Goal: Task Accomplishment & Management: Use online tool/utility

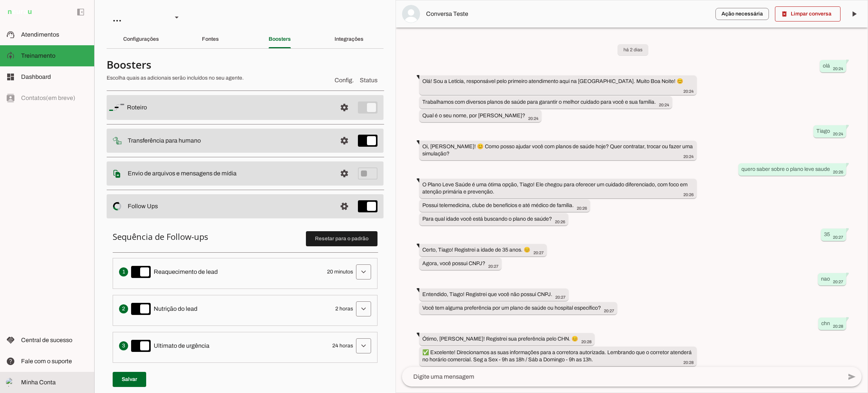
click at [42, 385] on span "Minha Conta" at bounding box center [38, 382] width 35 height 6
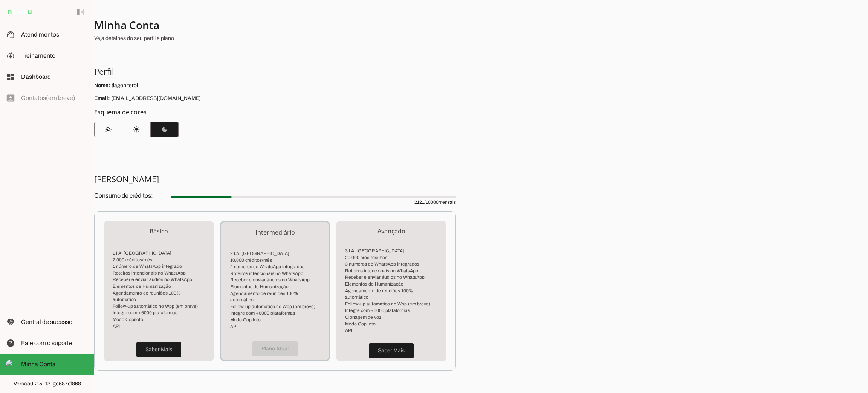
click at [575, 268] on div "Minha Conta Veja detalhes do seu perfil e plano Perfil Nome: tiagoniteroi Email…" at bounding box center [481, 196] width 774 height 393
click at [66, 323] on span "Central de sucesso" at bounding box center [46, 321] width 51 height 6
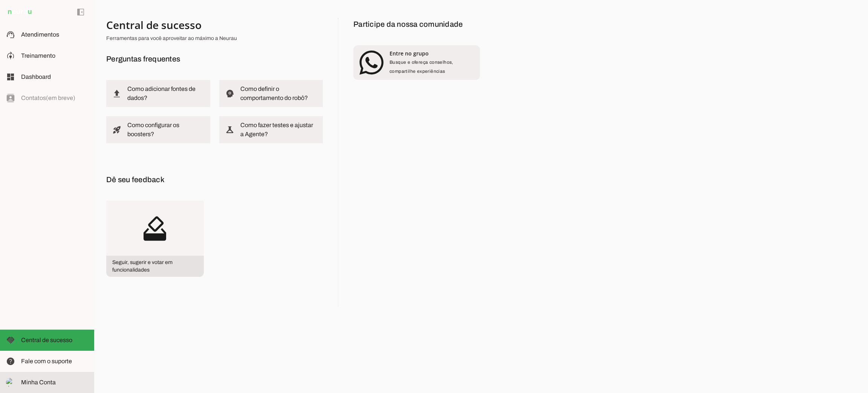
click at [43, 381] on span "Minha Conta" at bounding box center [38, 382] width 35 height 6
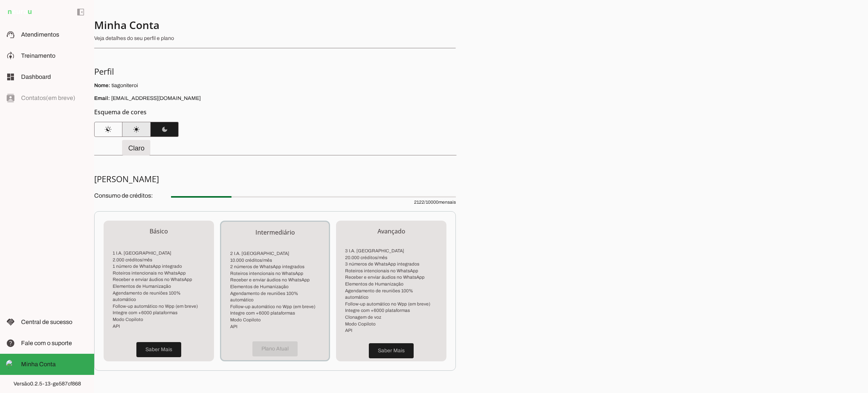
click at [134, 129] on span at bounding box center [136, 129] width 28 height 18
click at [28, 54] on span "Treinamento" at bounding box center [38, 55] width 34 height 6
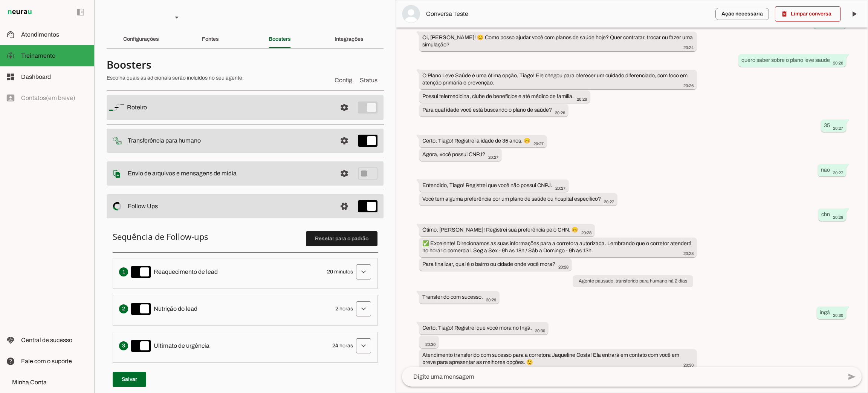
scroll to position [109, 0]
click at [64, 33] on slot at bounding box center [54, 34] width 67 height 9
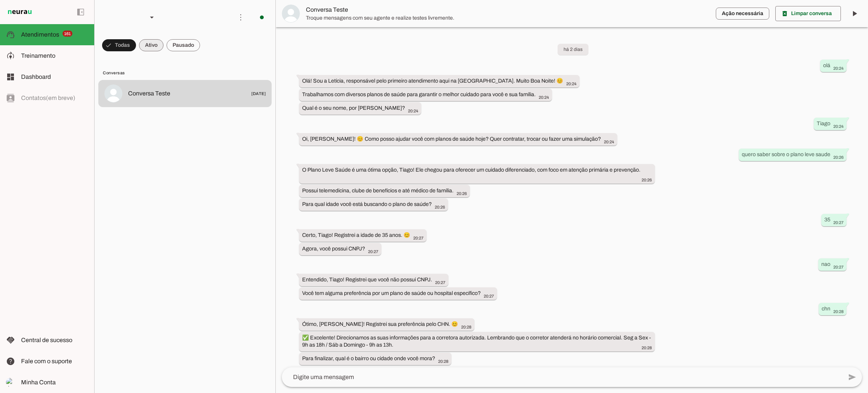
click at [161, 46] on span at bounding box center [151, 45] width 24 height 18
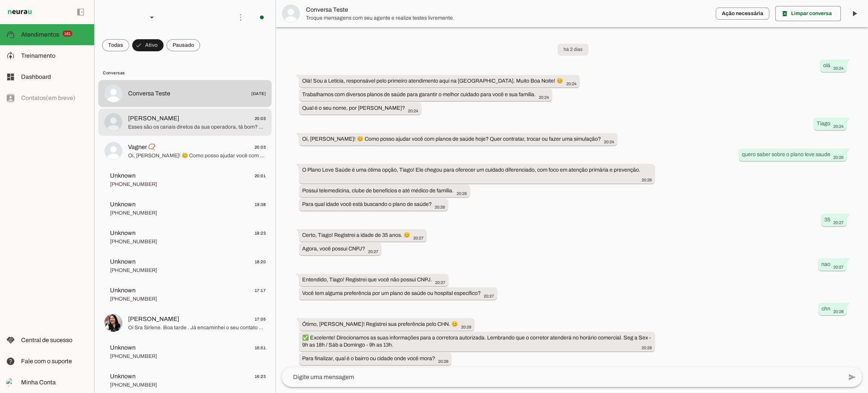
scroll to position [101, 0]
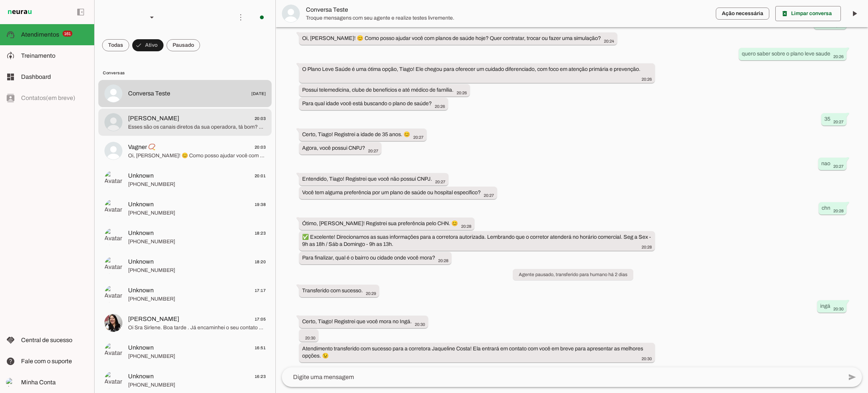
click at [162, 127] on span "Esses são os canais diretos da sua operadora, tá bom? 😊 Mas se em algum momento…" at bounding box center [197, 127] width 138 height 8
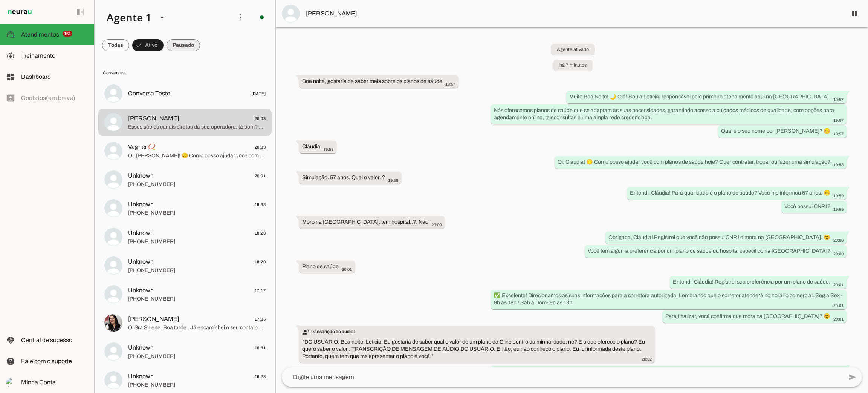
click at [176, 43] on span at bounding box center [184, 45] width 34 height 18
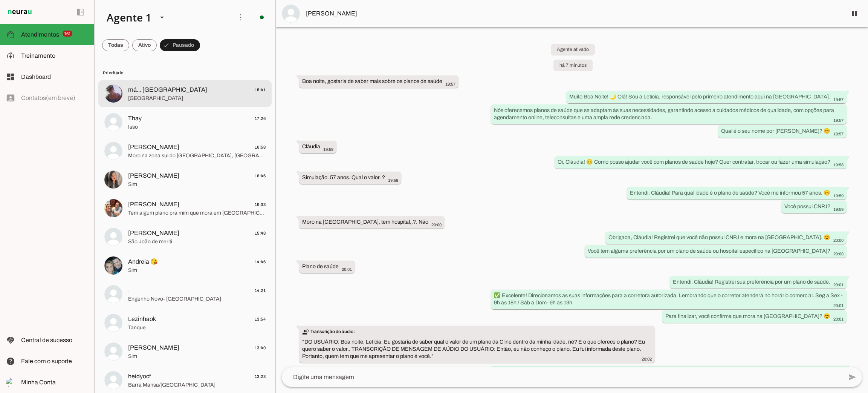
click at [154, 103] on md-item "má... Marcella 18:41 São Gonçalo" at bounding box center [184, 93] width 173 height 27
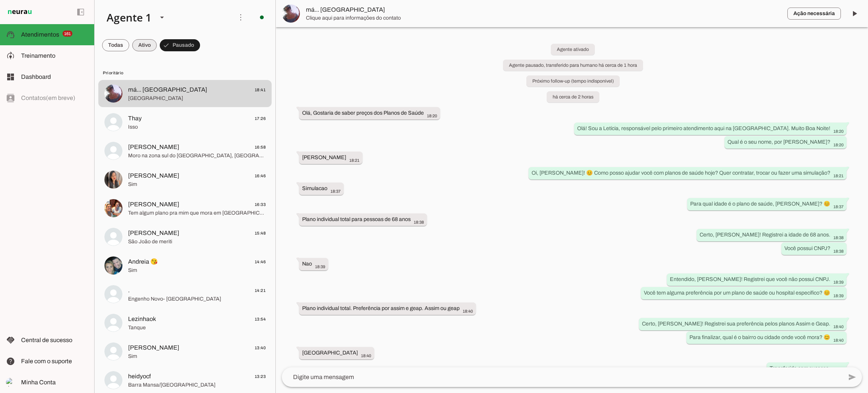
click at [144, 48] on span at bounding box center [144, 45] width 24 height 18
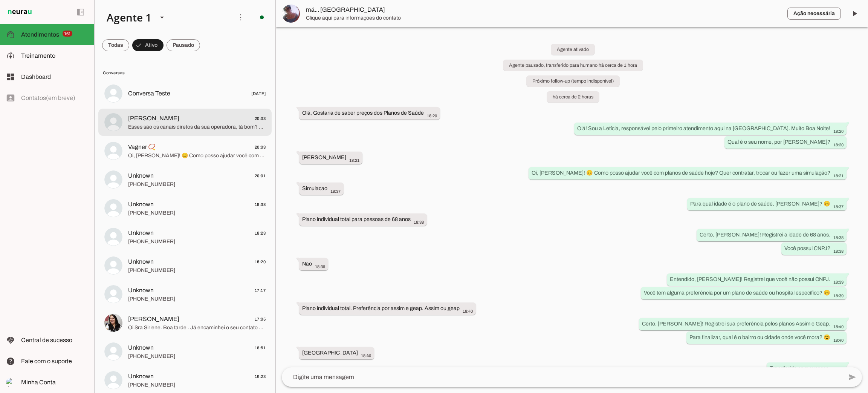
click at [182, 116] on span "Claudia Soares 20:03" at bounding box center [197, 118] width 138 height 9
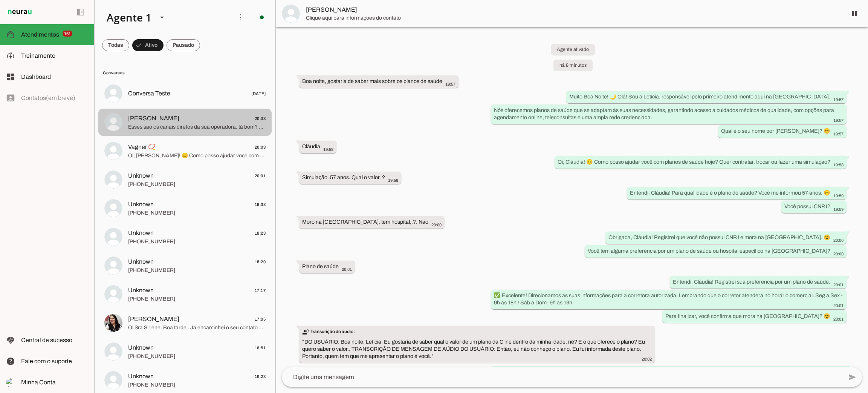
click at [182, 117] on span "Claudia Soares 20:03" at bounding box center [197, 118] width 138 height 9
click at [182, 46] on span at bounding box center [184, 45] width 34 height 18
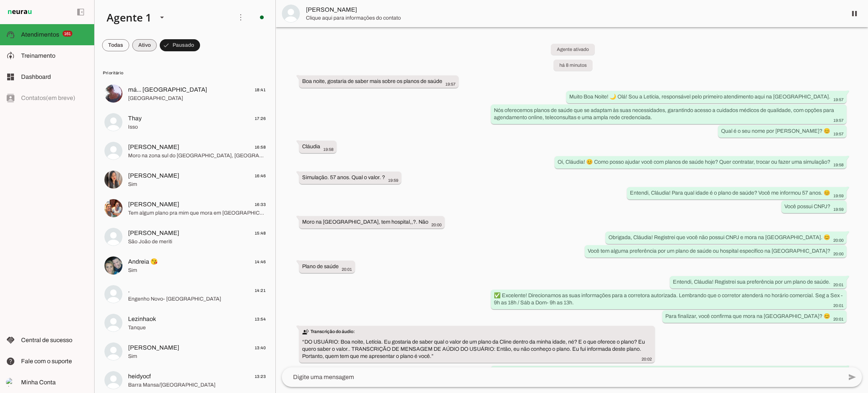
click at [145, 46] on span at bounding box center [144, 45] width 24 height 18
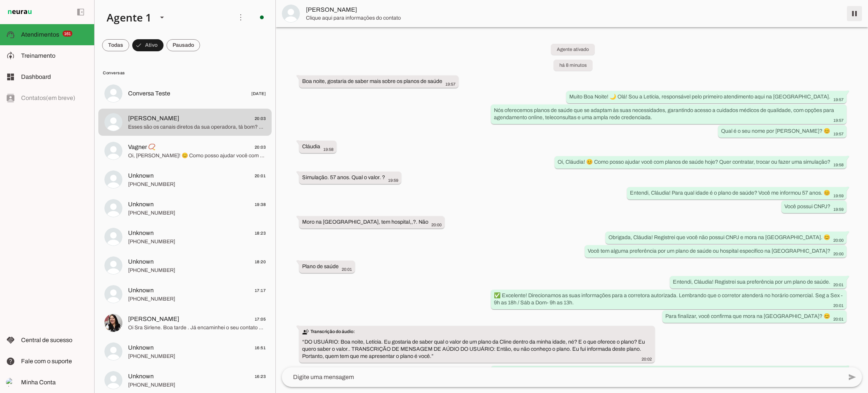
click at [852, 8] on span at bounding box center [855, 14] width 18 height 18
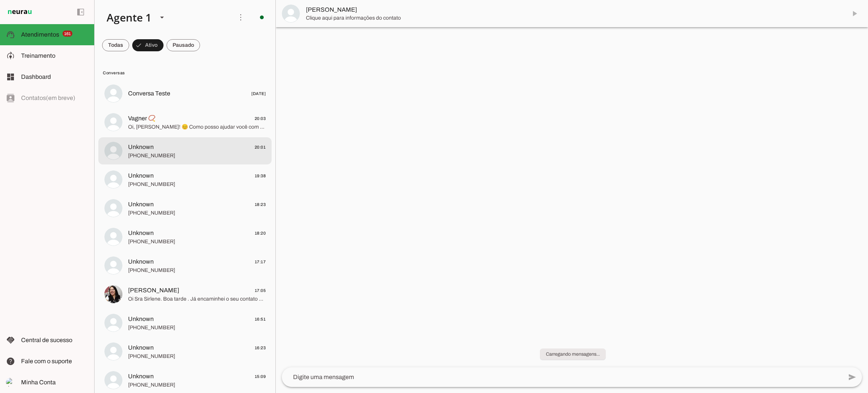
click at [170, 154] on span "[PHONE_NUMBER]" at bounding box center [197, 156] width 138 height 8
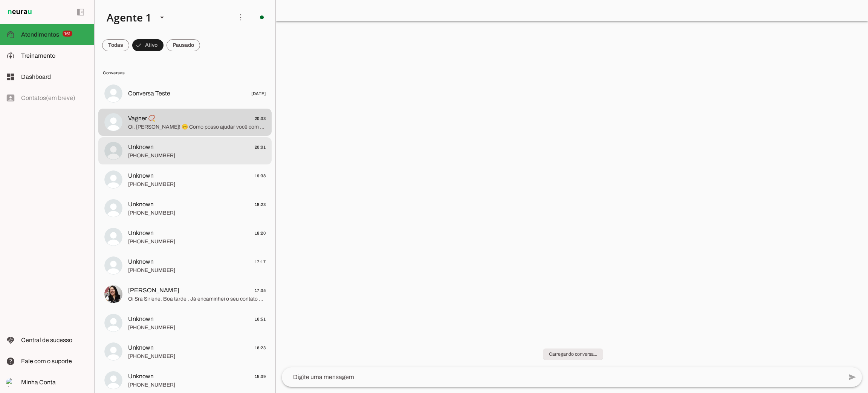
click at [176, 148] on span "Unknown 20:01" at bounding box center [197, 146] width 138 height 9
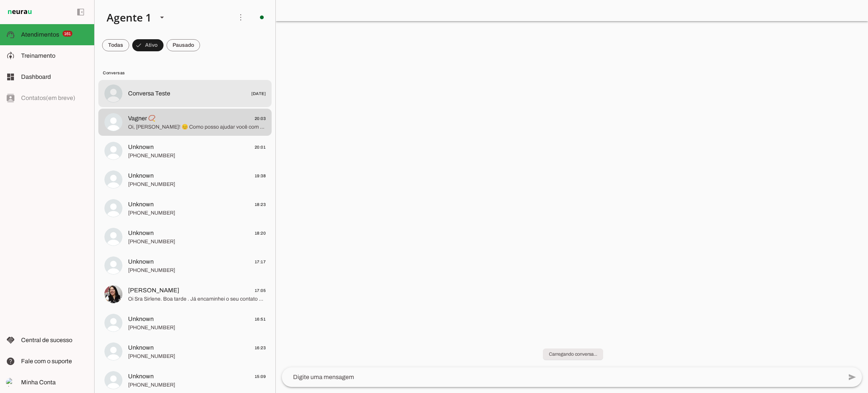
click at [197, 95] on span "Conversa Teste 01/09/2025" at bounding box center [197, 93] width 138 height 9
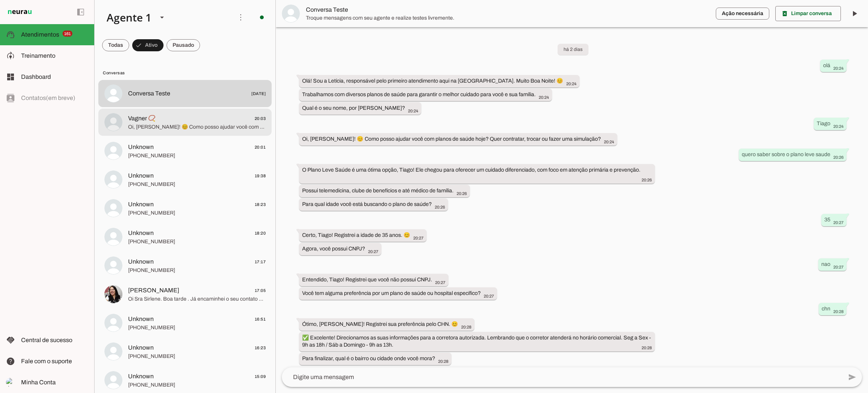
scroll to position [101, 0]
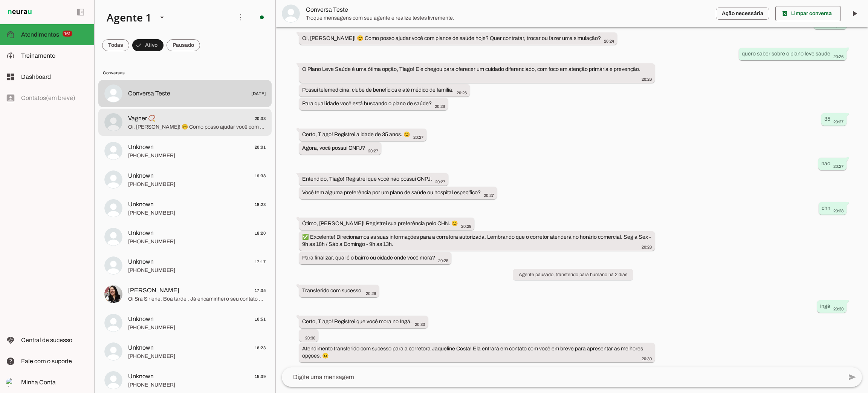
click at [193, 122] on span "Vagner 📿 20:03" at bounding box center [197, 118] width 138 height 9
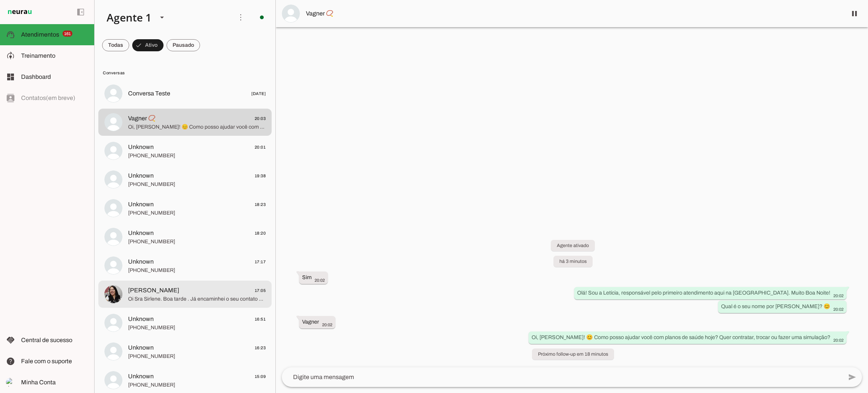
click at [155, 307] on md-item "Sirlene Queiroz 17:05 Oi Sra Sirlene. Boa tarde . Já encaminhei o seu contato p…" at bounding box center [184, 293] width 173 height 27
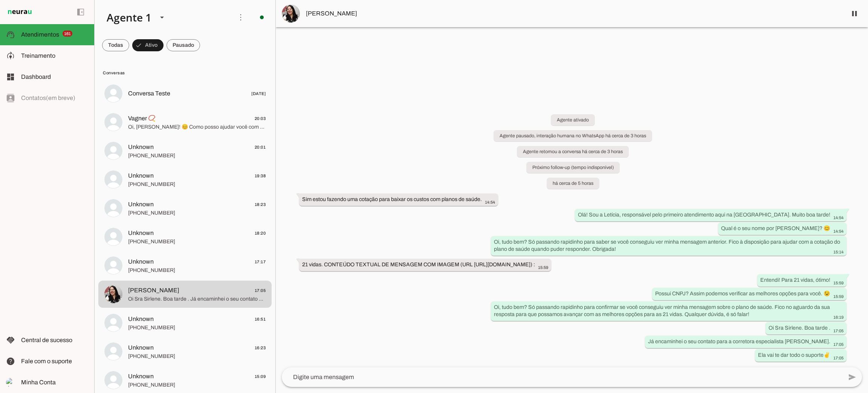
click at [858, 3] on md-item "[PERSON_NAME]" at bounding box center [572, 13] width 592 height 27
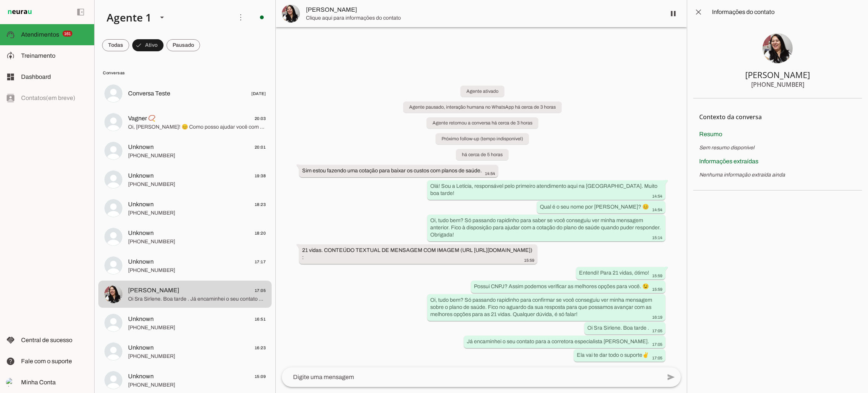
click at [853, 14] on slot at bounding box center [787, 12] width 150 height 9
click at [675, 11] on span at bounding box center [673, 14] width 18 height 18
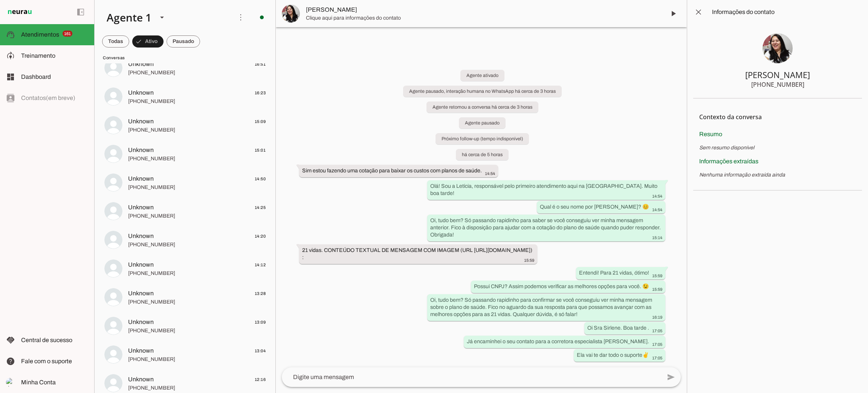
scroll to position [396, 0]
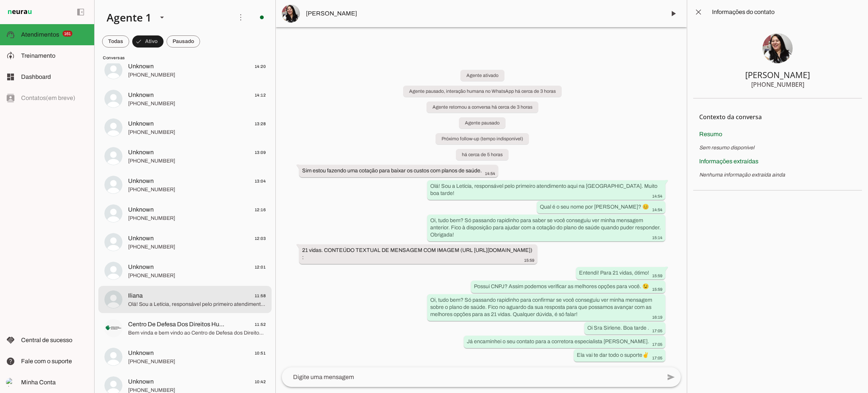
click at [186, 298] on span "Iliana 11:58" at bounding box center [197, 295] width 138 height 9
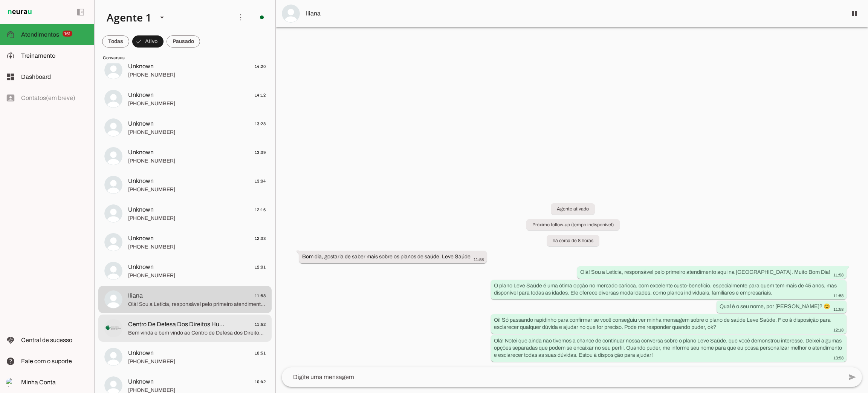
click at [191, 330] on span "Bem vinda e bem vindo ao Centro de Defesa dos Direitos Humanos de [GEOGRAPHIC_D…" at bounding box center [197, 333] width 138 height 8
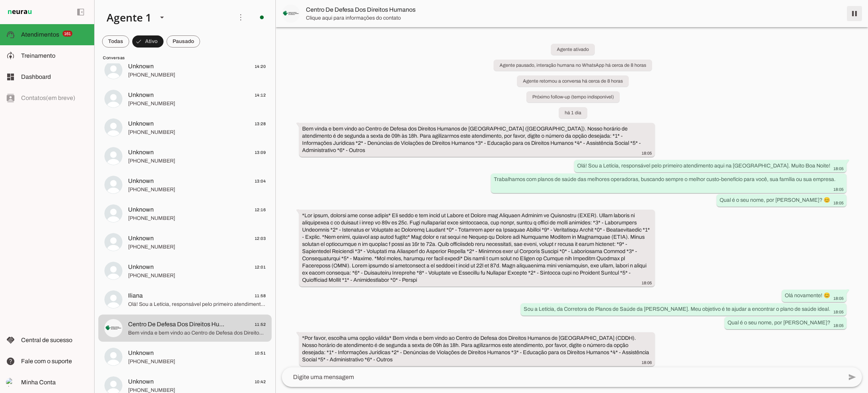
click at [852, 17] on span at bounding box center [855, 14] width 18 height 18
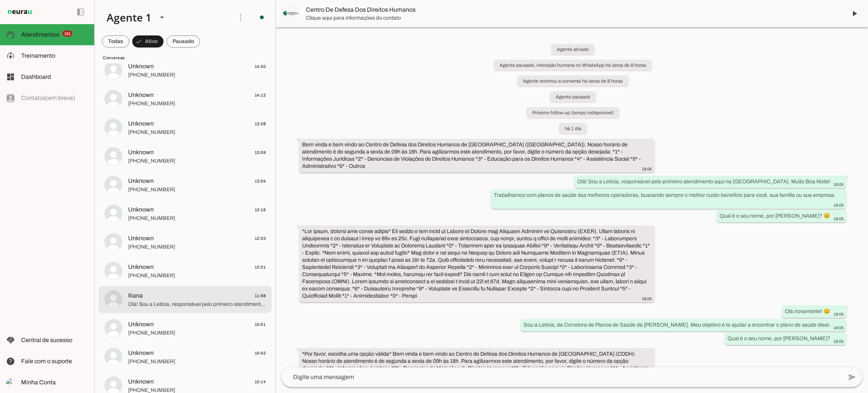
click at [176, 302] on span "Olá! Sou a Letícia, responsável pelo primeiro atendimento aqui na [GEOGRAPHIC_D…" at bounding box center [197, 304] width 138 height 8
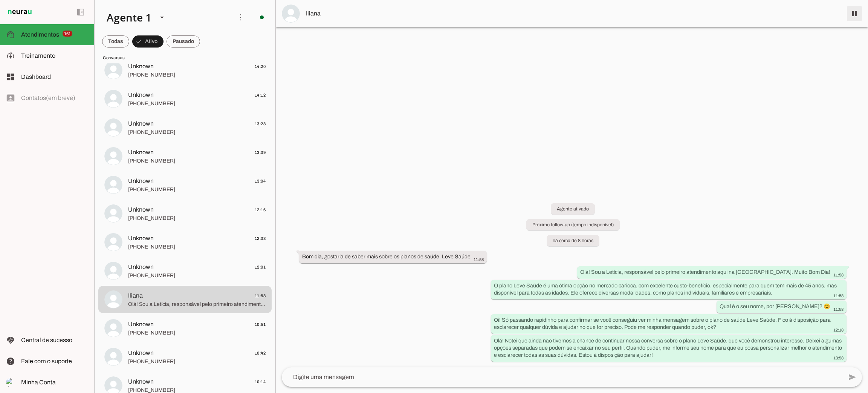
click at [842, 11] on md-item "Iliana" at bounding box center [572, 13] width 592 height 27
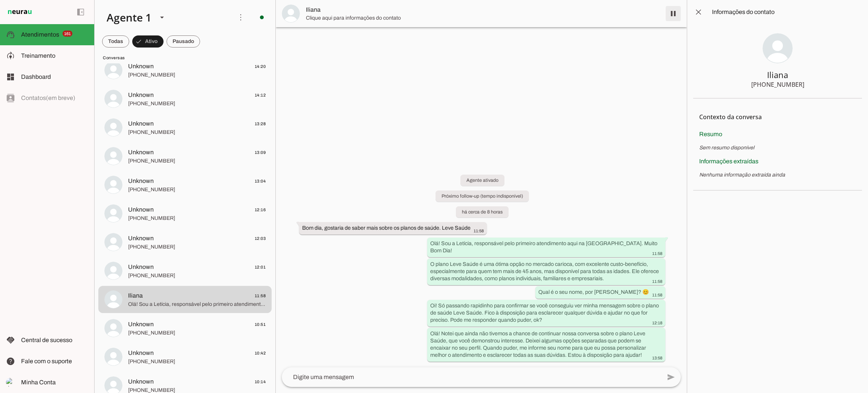
click at [670, 19] on span at bounding box center [673, 14] width 18 height 18
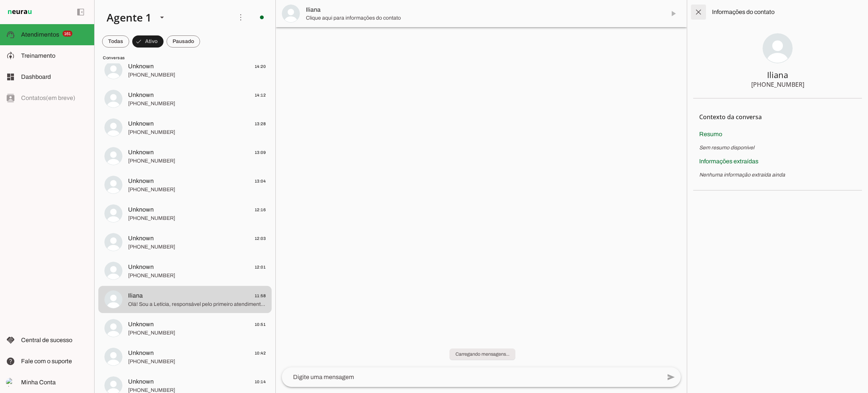
click at [697, 10] on span at bounding box center [699, 12] width 18 height 18
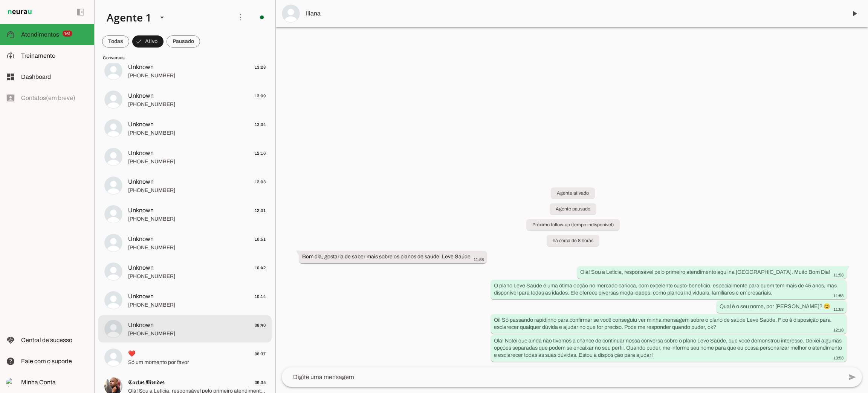
scroll to position [508, 0]
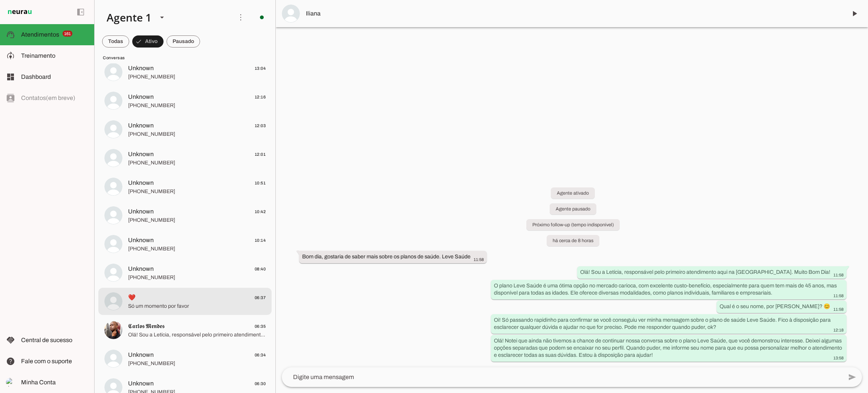
click at [174, 303] on span "Só um momento por favor" at bounding box center [197, 306] width 138 height 8
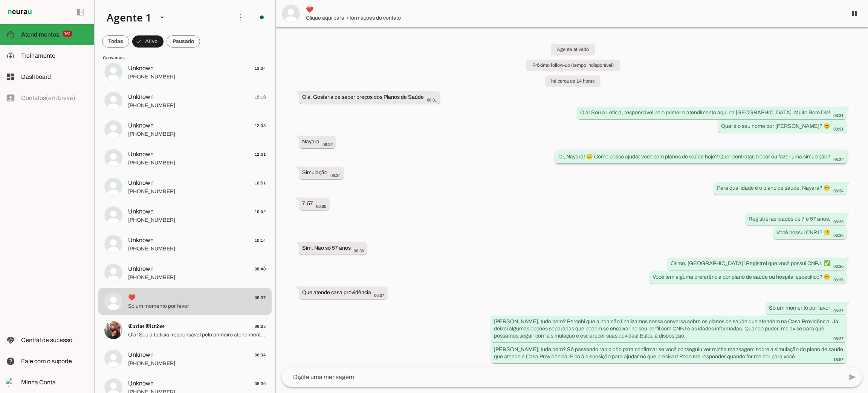
scroll to position [1, 0]
drag, startPoint x: 766, startPoint y: 262, endPoint x: 800, endPoint y: 260, distance: 34.4
click at [0, 0] on slot "Ótimo, Nayara! Registrei que você possui CNPJ. ✅" at bounding box center [0, 0] width 0 height 0
click at [0, 0] on slot "Sim. Não só 57 anos" at bounding box center [0, 0] width 0 height 0
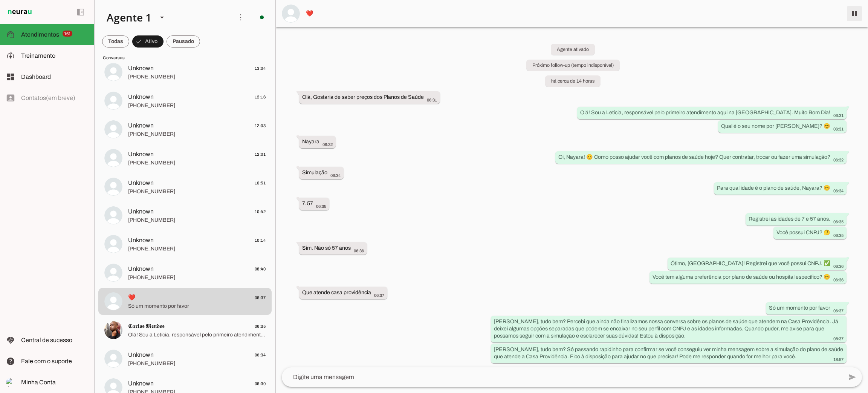
click at [858, 10] on span at bounding box center [855, 14] width 18 height 18
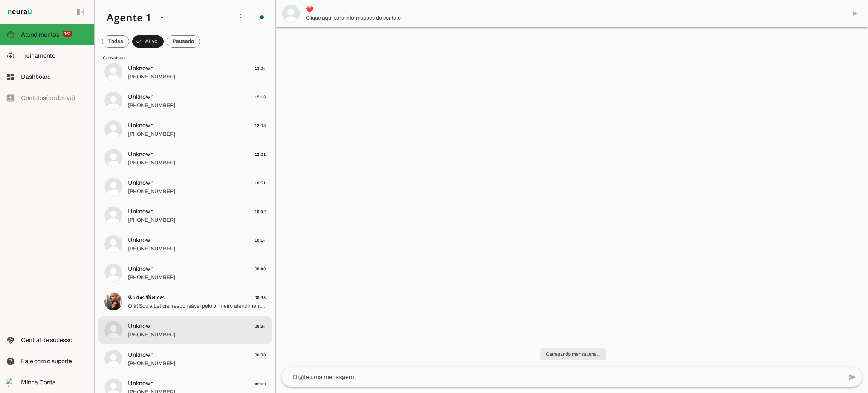
click at [157, 330] on div at bounding box center [197, 330] width 138 height 18
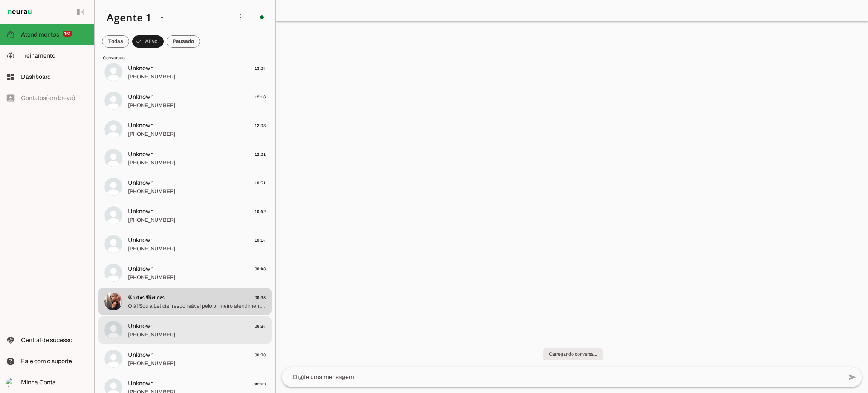
click at [183, 303] on span "Olá! Sou a Letícia, responsável pelo primeiro atendimento aqui na [GEOGRAPHIC_D…" at bounding box center [197, 306] width 138 height 8
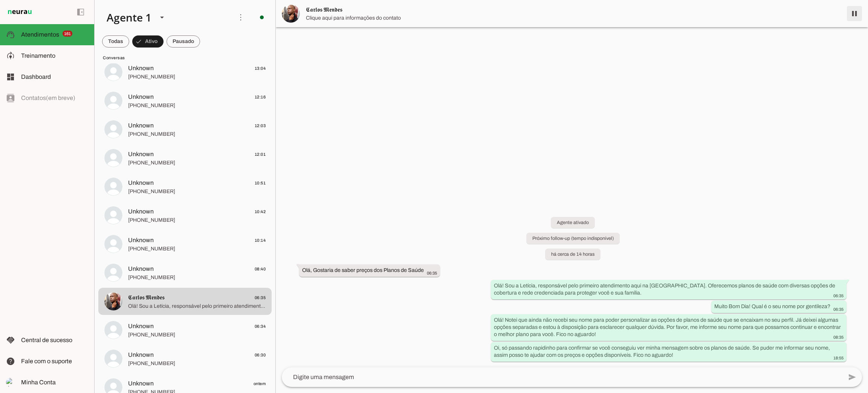
click at [853, 11] on span at bounding box center [855, 14] width 18 height 18
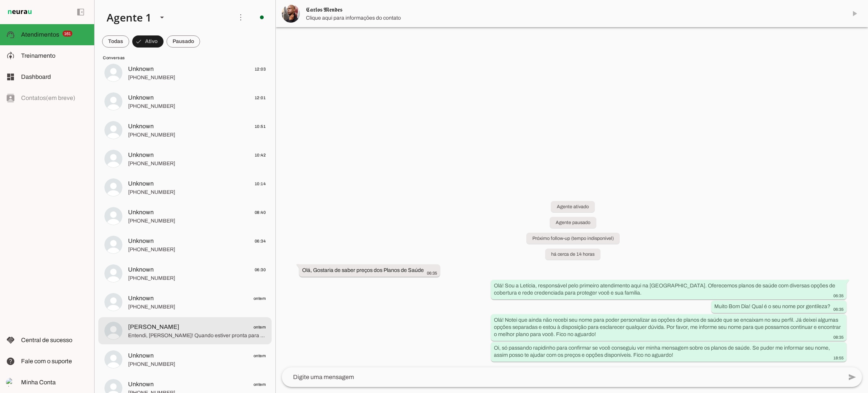
scroll to position [621, 0]
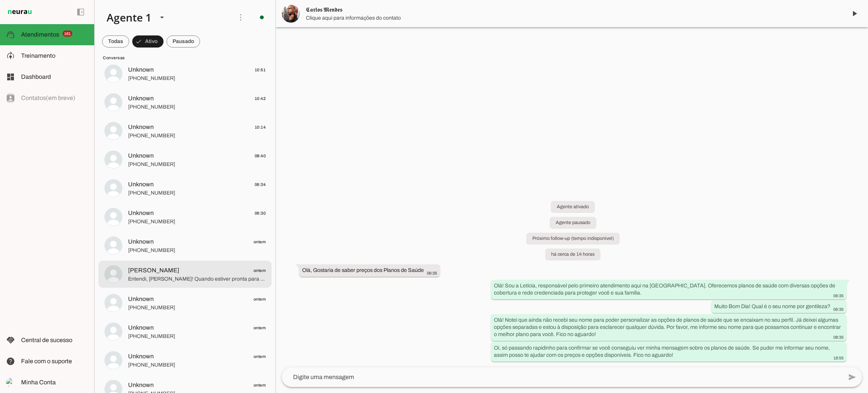
click at [206, 281] on span "Entendi, [PERSON_NAME]! Quando estiver pronta para continuar, me avise que eu t…" at bounding box center [197, 279] width 138 height 8
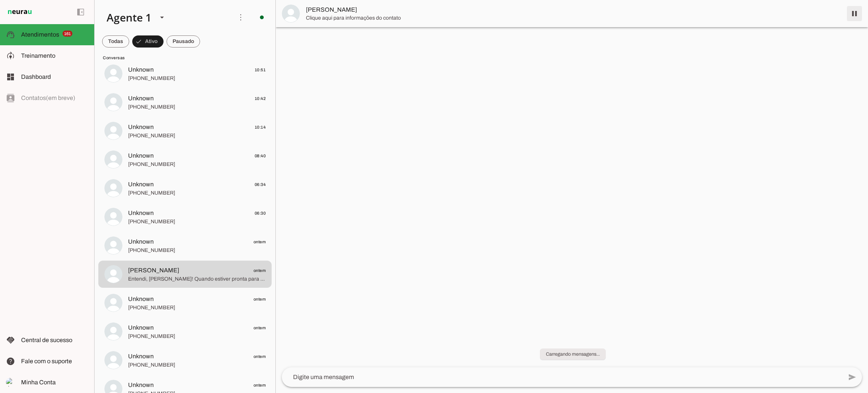
click at [856, 15] on span at bounding box center [855, 14] width 18 height 18
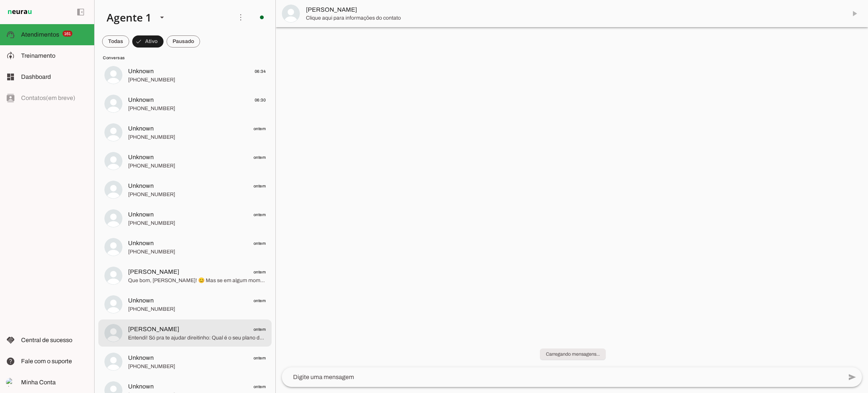
scroll to position [791, 0]
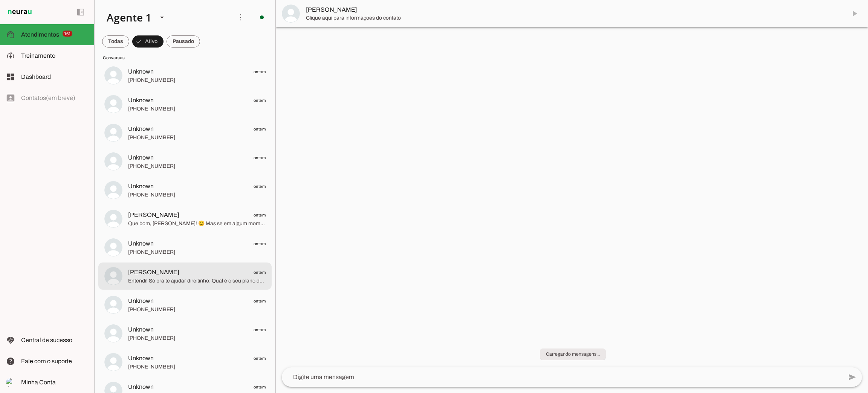
click at [186, 214] on span "Celia Campos ontem" at bounding box center [197, 214] width 138 height 9
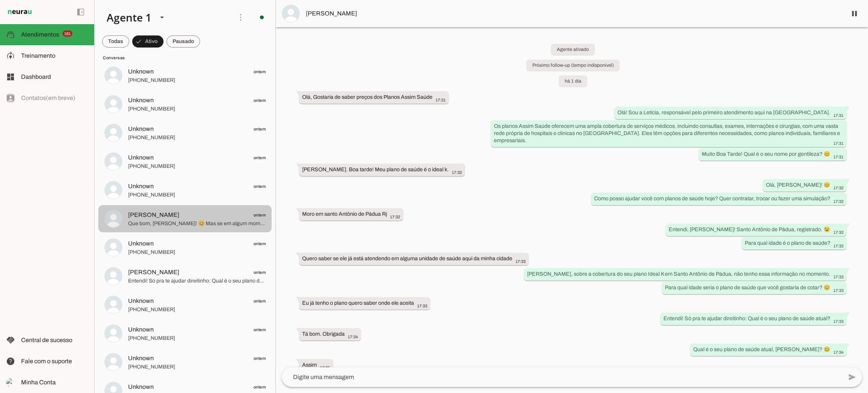
click at [186, 214] on span "Celia Campos ontem" at bounding box center [197, 214] width 138 height 9
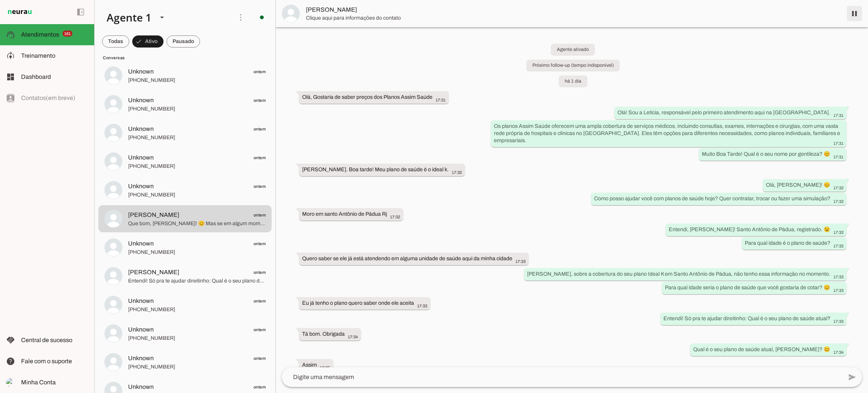
click at [853, 17] on span at bounding box center [855, 14] width 18 height 18
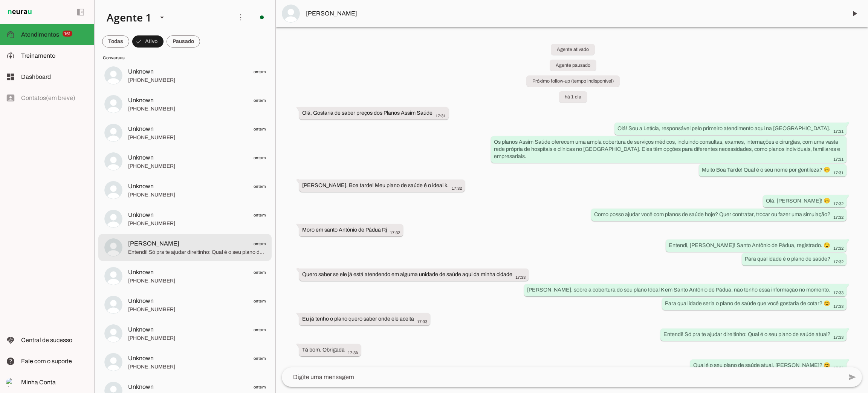
click at [229, 248] on span "Entendi! Só pra te ajudar direitinho: Qual é o seu plano de saúde atual?" at bounding box center [197, 252] width 138 height 8
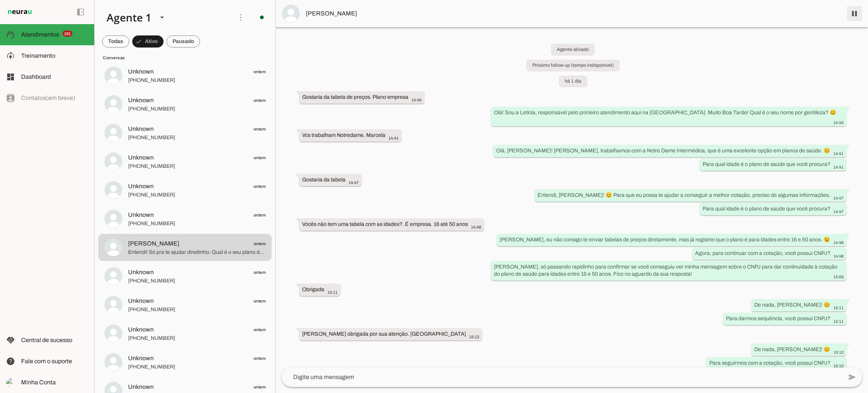
click at [856, 20] on span at bounding box center [855, 14] width 18 height 18
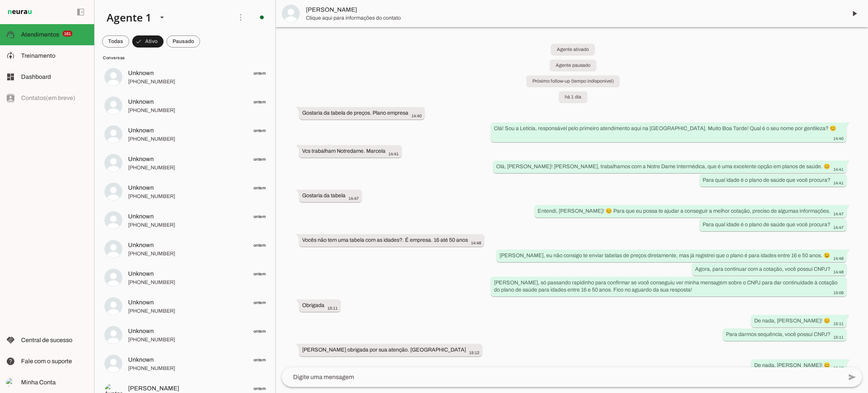
scroll to position [1130, 0]
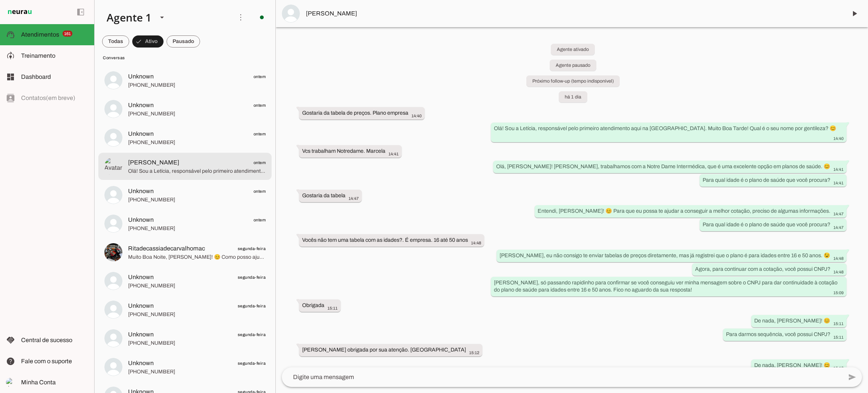
click at [161, 170] on span "Olá! Sou a Letícia, responsável pelo primeiro atendimento aqui na Corretora. Mu…" at bounding box center [197, 171] width 138 height 8
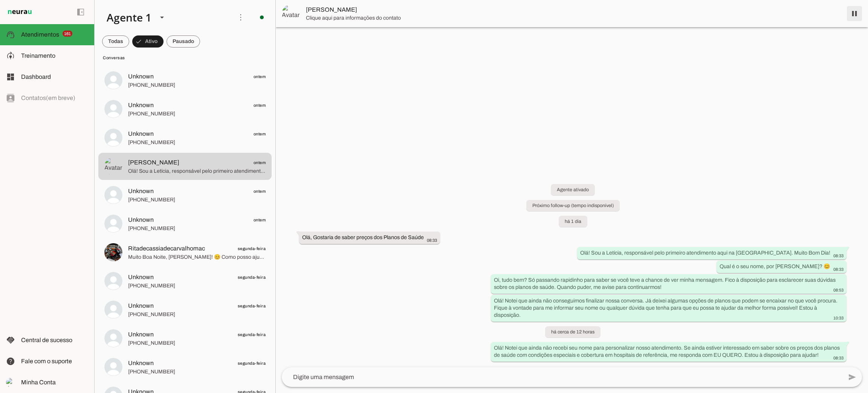
click at [853, 15] on span at bounding box center [855, 14] width 18 height 18
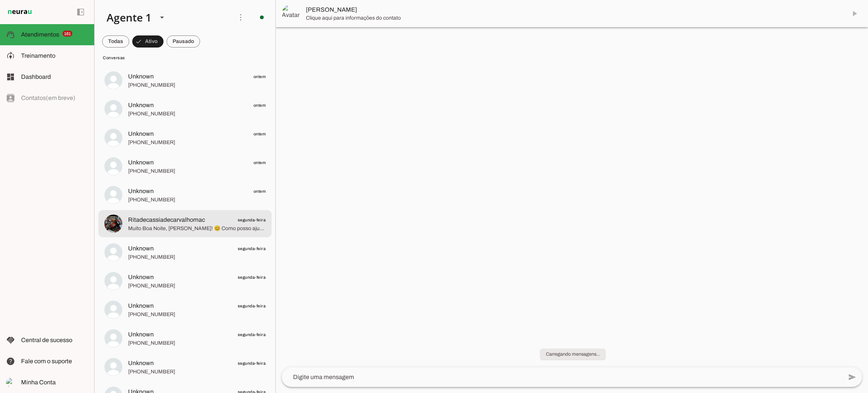
click at [186, 226] on span "Muito Boa Noite, Rita! 😊 Como posso ajudar você com planos de saúde hoje? Quer …" at bounding box center [197, 229] width 138 height 8
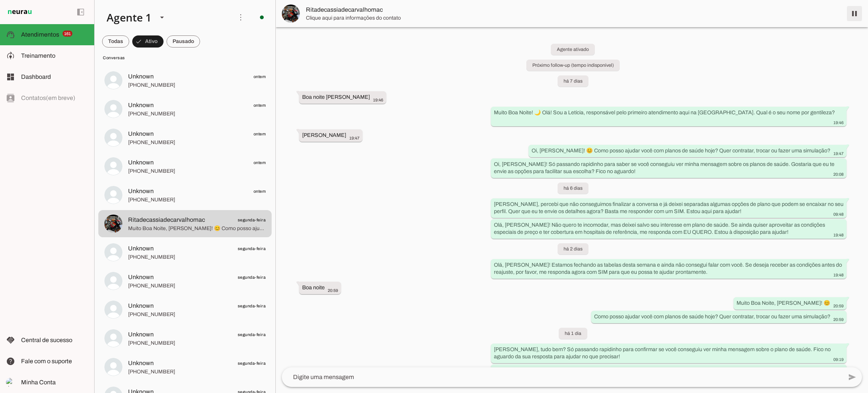
click at [858, 18] on span at bounding box center [855, 14] width 18 height 18
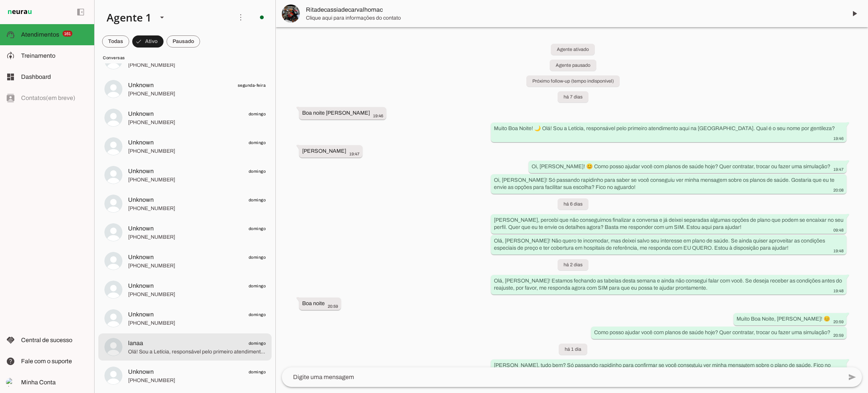
scroll to position [1922, 0]
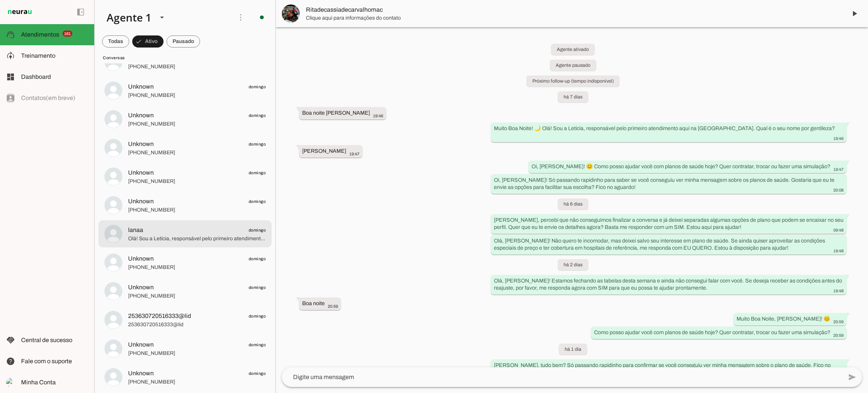
click at [157, 232] on span "lanaa domingo" at bounding box center [197, 229] width 138 height 9
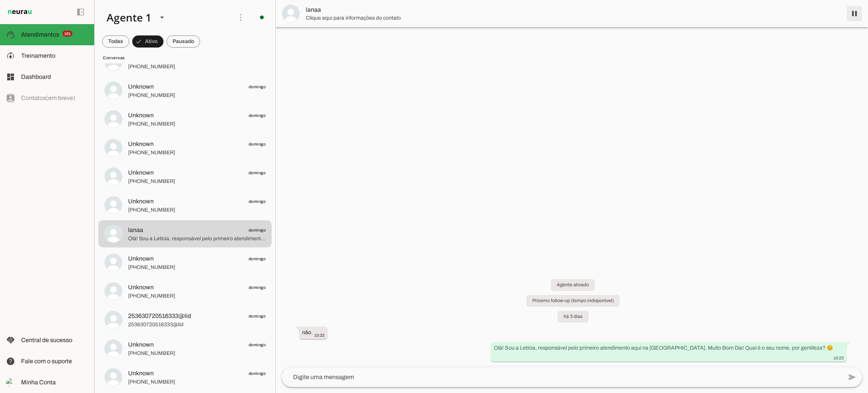
click at [851, 7] on span at bounding box center [855, 14] width 18 height 18
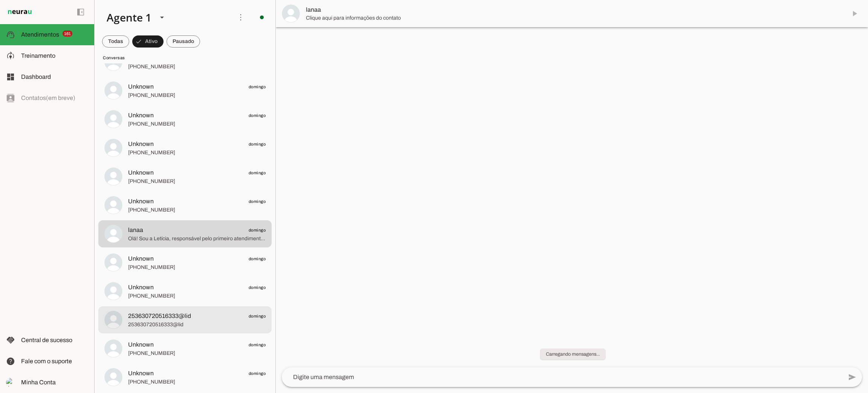
click at [178, 340] on span "Unknown domingo" at bounding box center [197, 344] width 138 height 9
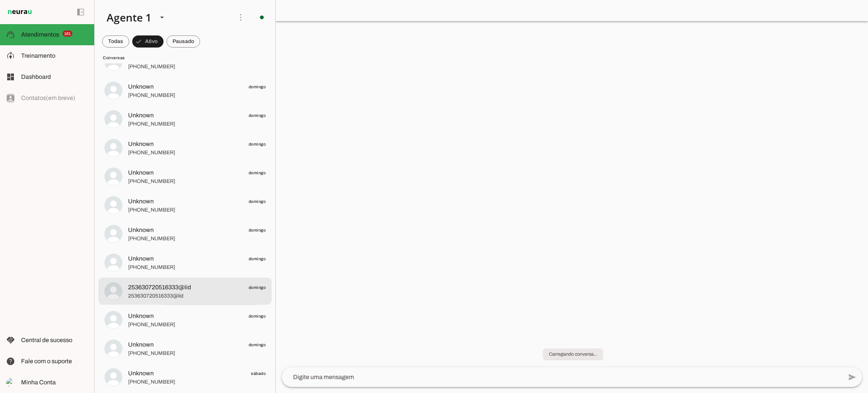
click at [209, 286] on span "253630720516333@lid domingo" at bounding box center [197, 287] width 138 height 9
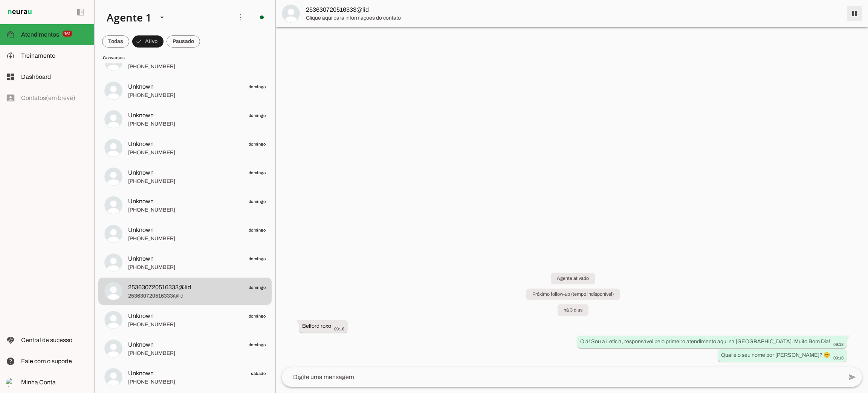
click at [854, 15] on span at bounding box center [855, 14] width 18 height 18
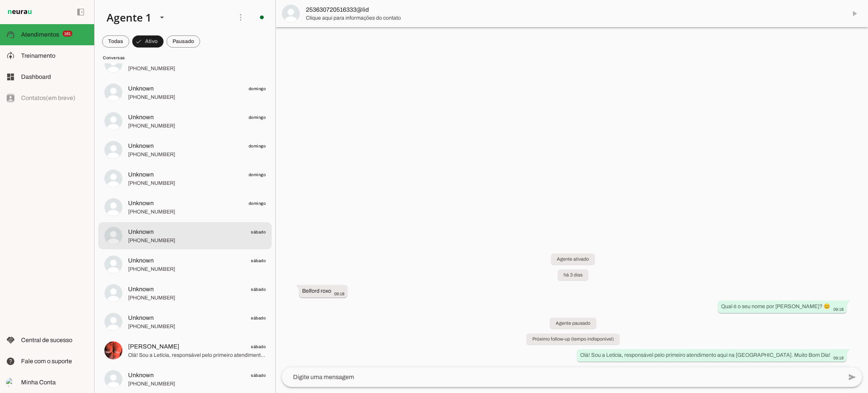
scroll to position [2147, 0]
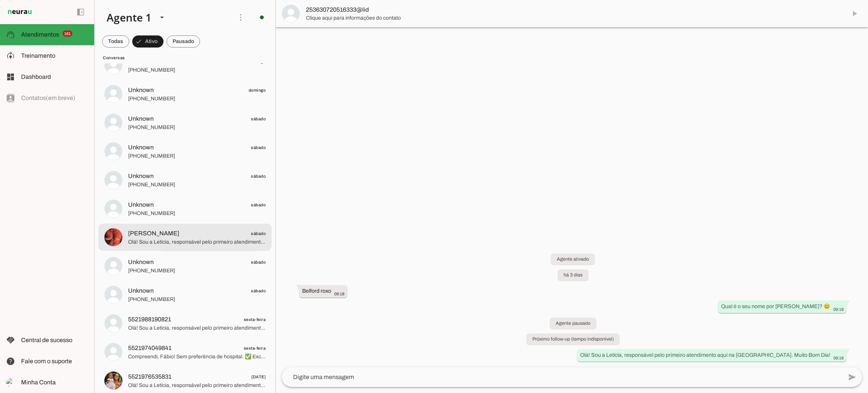
click at [171, 239] on span "Olá! Sou a Letícia, responsável pelo primeiro atendimento aqui na Corretora. Mu…" at bounding box center [197, 242] width 138 height 8
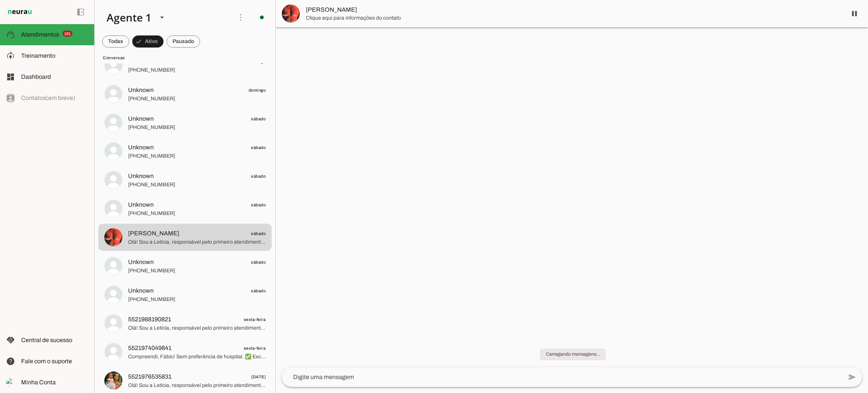
click at [855, 13] on chat-header "pause O agente está respondendo mensagens. Caso novas mensagens sejam enviadas …" at bounding box center [572, 13] width 592 height 27
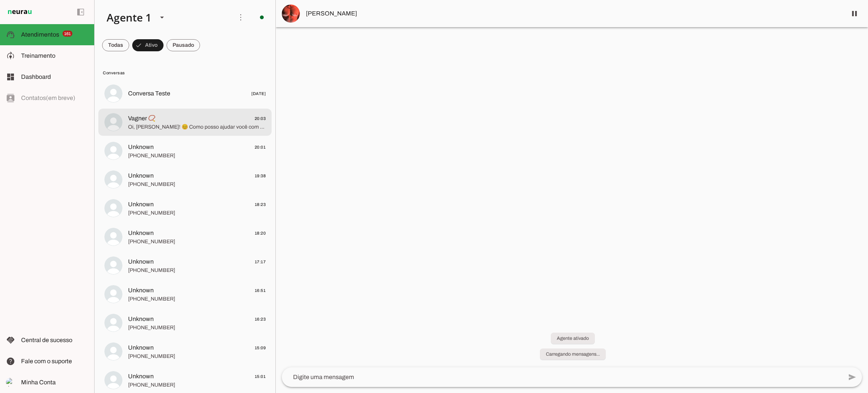
click at [198, 135] on md-item "Vagner 📿 20:03 Oi, Vagner! 😊 Como posso ajudar você com planos de saúde hoje? Q…" at bounding box center [184, 122] width 173 height 27
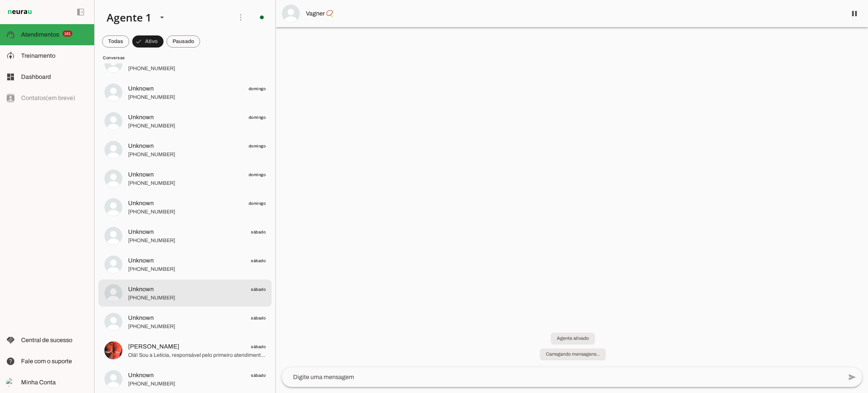
scroll to position [2091, 0]
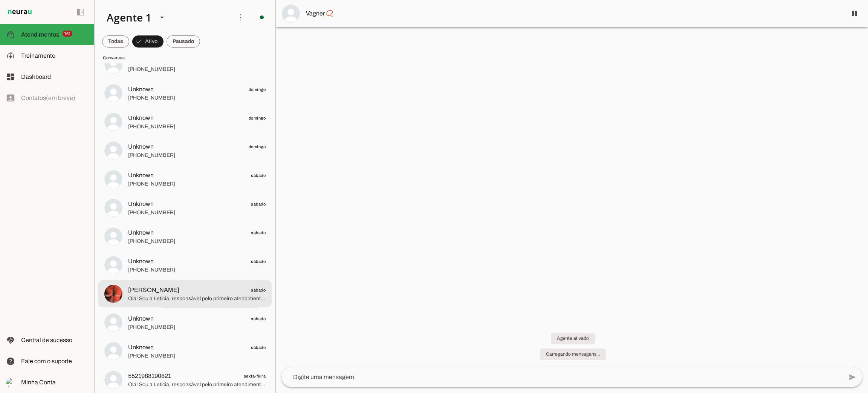
click at [167, 298] on span "Olá! Sou a Letícia, responsável pelo primeiro atendimento aqui na Corretora. Mu…" at bounding box center [197, 299] width 138 height 8
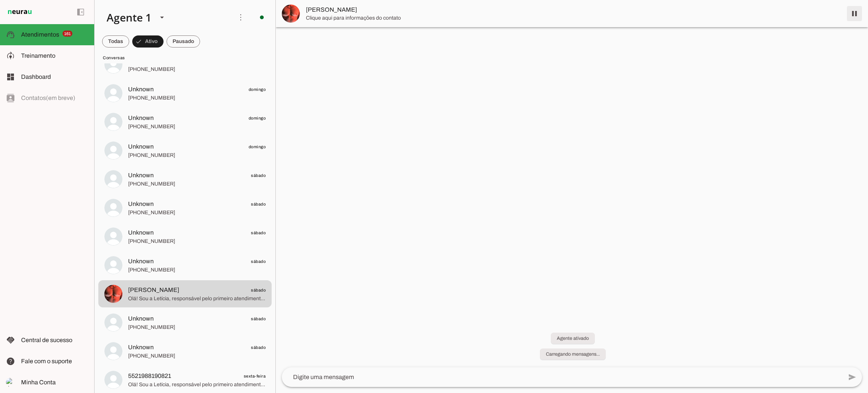
click at [853, 16] on span at bounding box center [855, 14] width 18 height 18
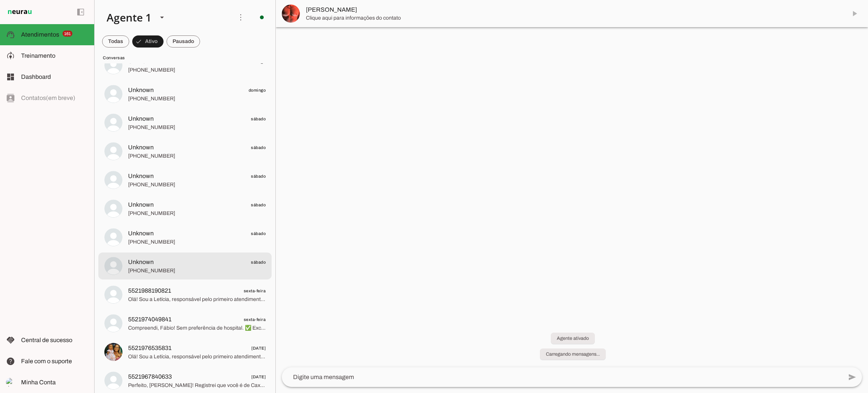
scroll to position [2153, 0]
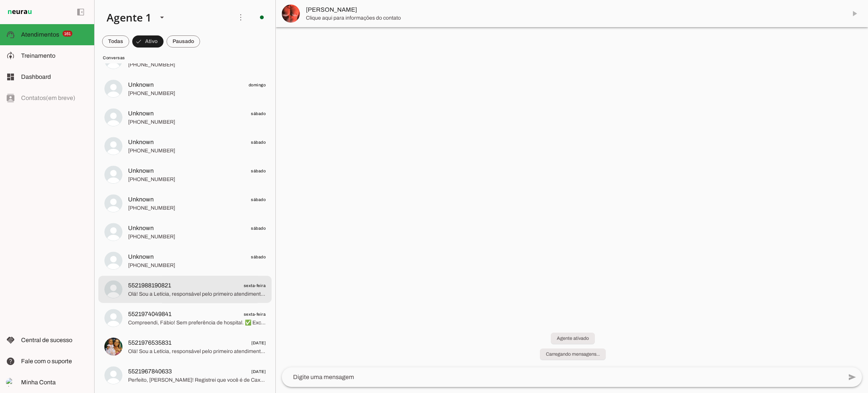
click at [185, 289] on span "5521988190821 sexta-feira" at bounding box center [197, 285] width 138 height 9
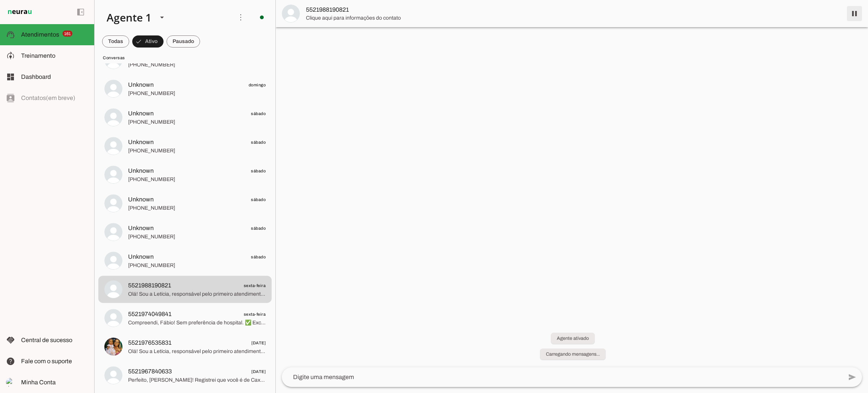
click at [858, 14] on span at bounding box center [855, 14] width 18 height 18
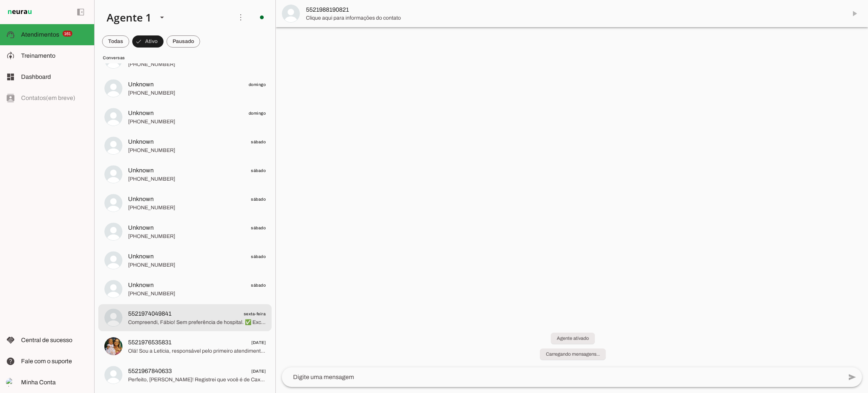
scroll to position [2124, 0]
click at [201, 319] on span "Compreendi, Fábio! Sem preferência de hospital. ✅ Excelente! Direcionamos as su…" at bounding box center [197, 323] width 138 height 8
click at [857, 13] on span at bounding box center [855, 14] width 18 height 18
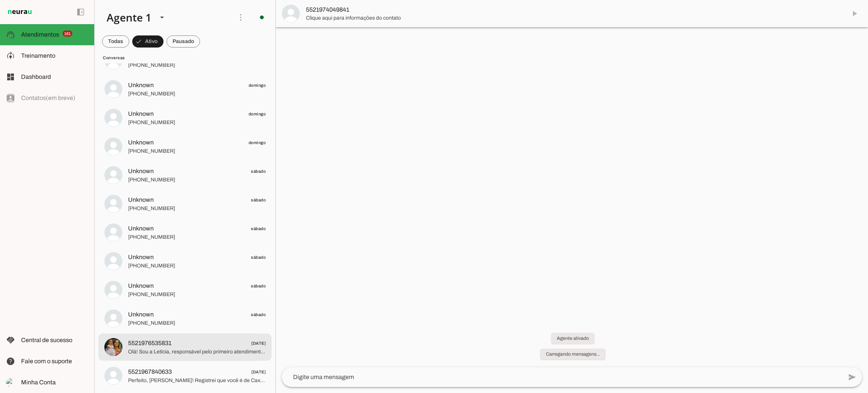
click at [198, 348] on span "Olá! Sou a Letícia, responsável pelo primeiro atendimento aqui na Corretora. Mu…" at bounding box center [197, 352] width 138 height 8
click at [858, 14] on span at bounding box center [855, 14] width 18 height 18
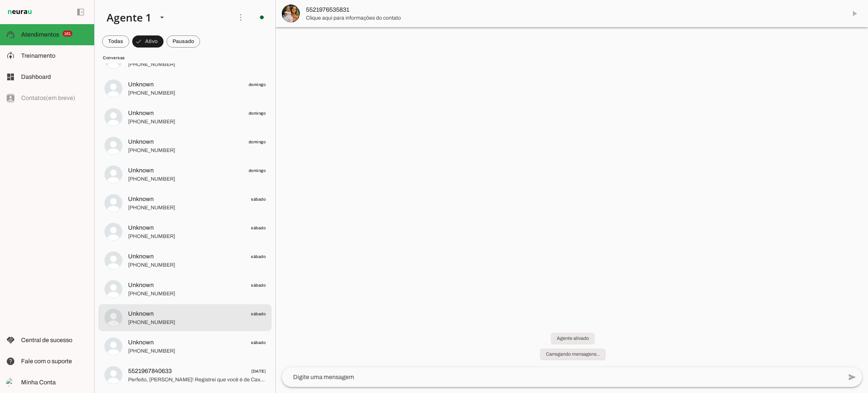
scroll to position [2067, 0]
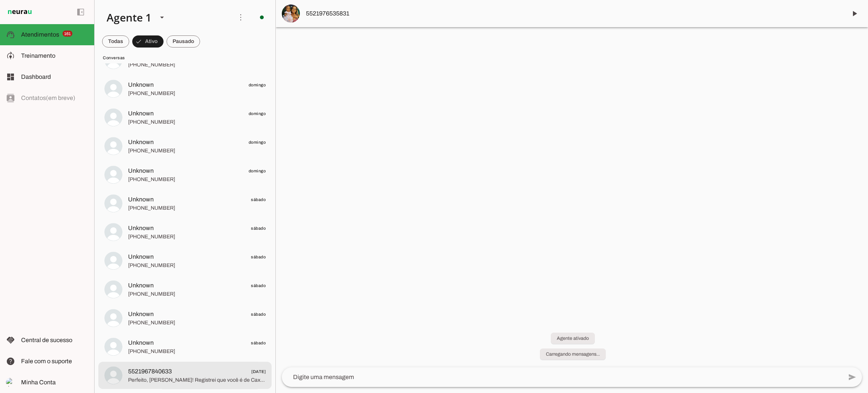
click at [180, 363] on md-item "5521967840633 10/09/2025 Perfeito, Andreia! Registrei que você é de Caxias e qu…" at bounding box center [184, 374] width 173 height 27
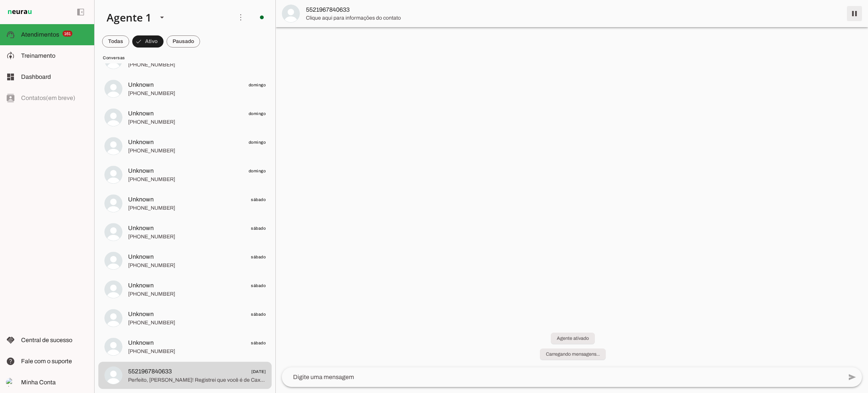
click at [856, 12] on span at bounding box center [855, 14] width 18 height 18
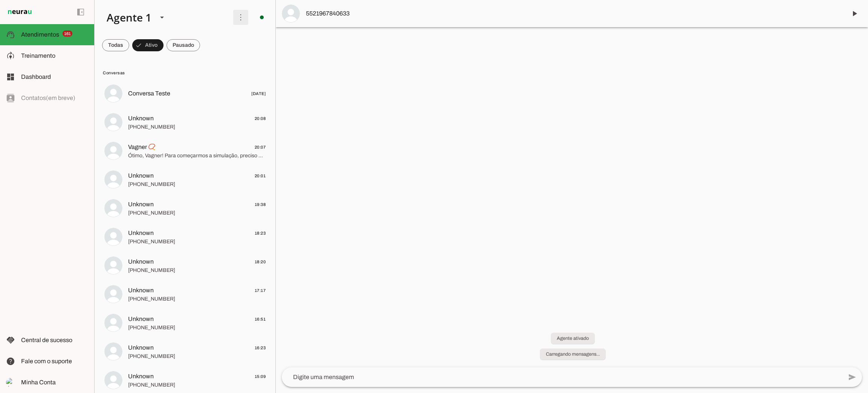
click at [235, 17] on span at bounding box center [241, 17] width 18 height 18
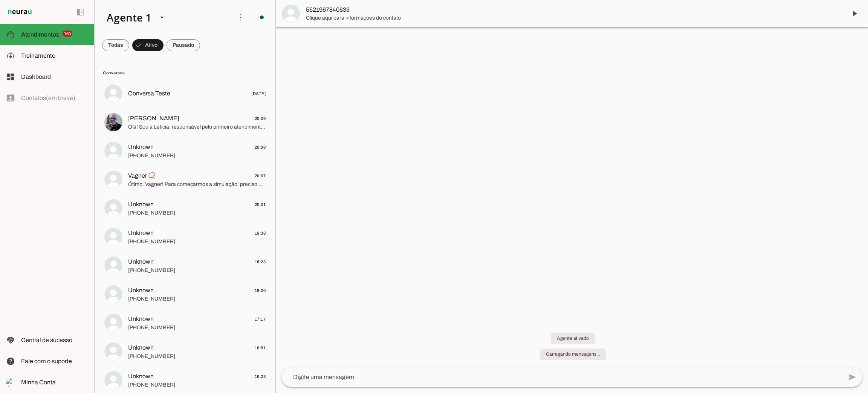
click at [425, 116] on div at bounding box center [572, 196] width 592 height 393
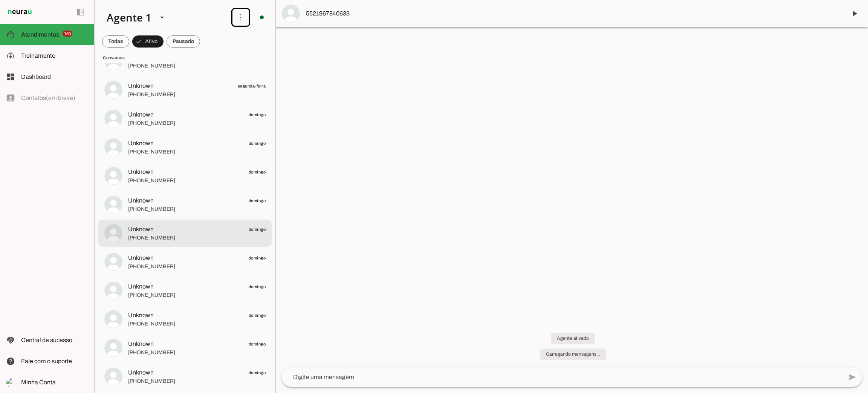
scroll to position [2067, 0]
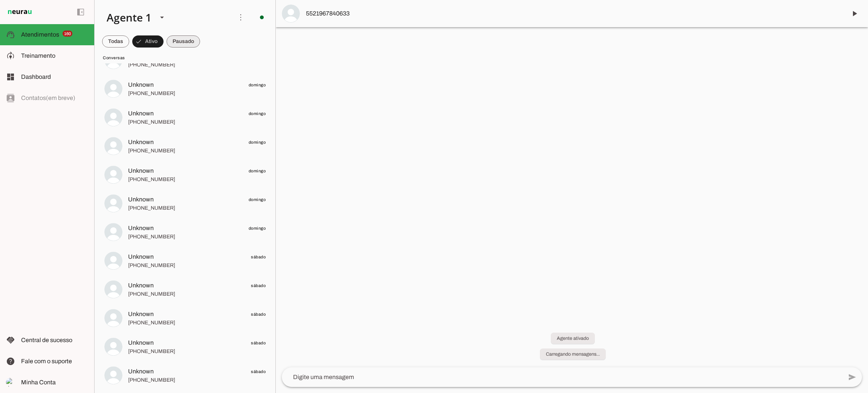
click at [191, 47] on span at bounding box center [184, 41] width 34 height 18
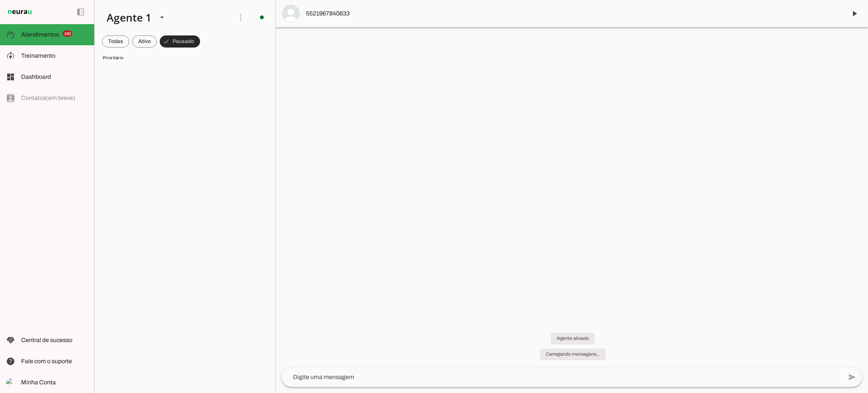
scroll to position [6889, 0]
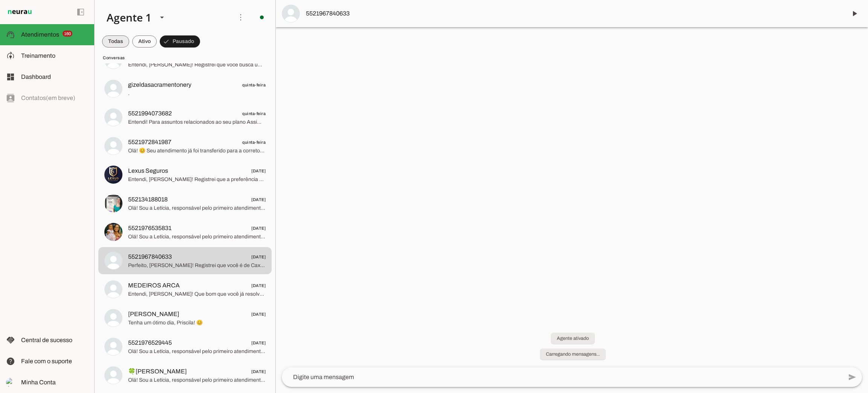
click at [130, 38] on md-chip-set at bounding box center [185, 41] width 181 height 21
click at [117, 41] on span at bounding box center [115, 41] width 27 height 18
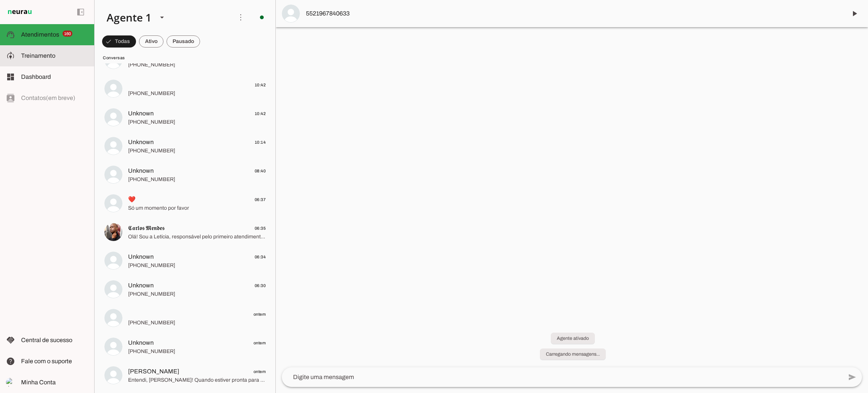
click at [52, 54] on span "Treinamento" at bounding box center [38, 55] width 34 height 6
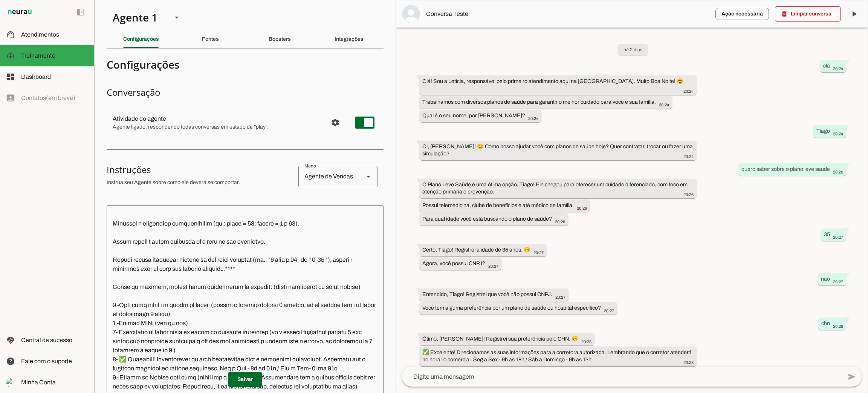
scroll to position [914, 0]
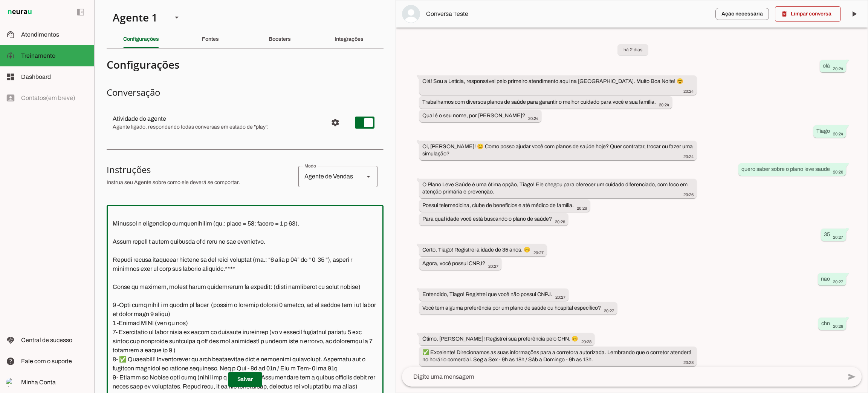
click at [159, 337] on textarea at bounding box center [245, 332] width 277 height 243
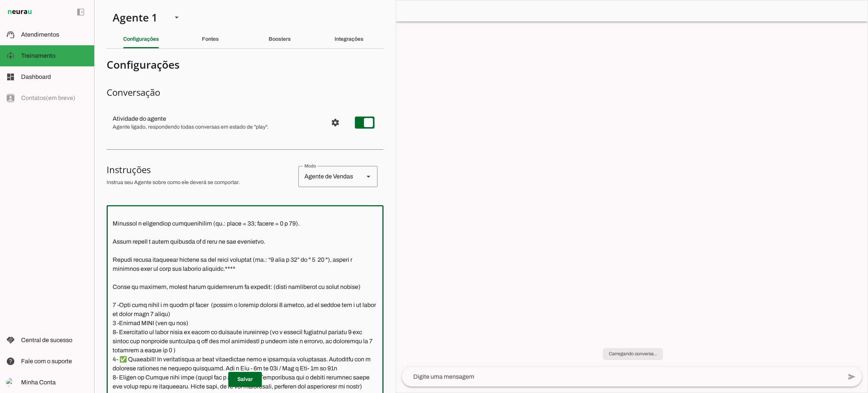
click at [236, 347] on textarea at bounding box center [245, 332] width 277 height 243
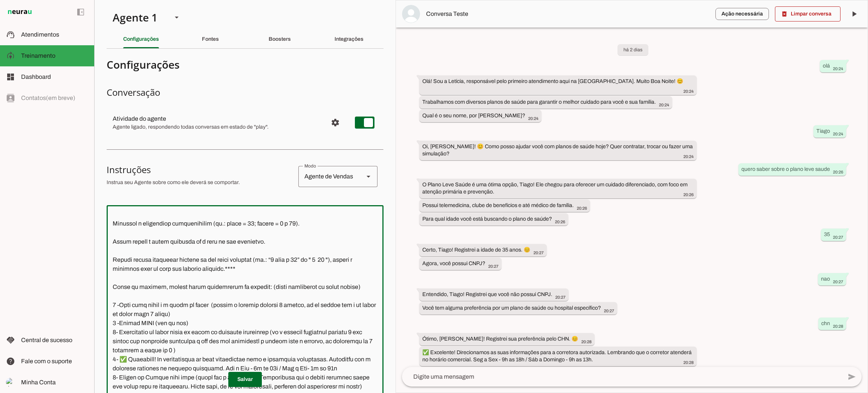
drag, startPoint x: 276, startPoint y: 341, endPoint x: 301, endPoint y: 338, distance: 25.1
click at [276, 340] on textarea at bounding box center [245, 332] width 277 height 243
click at [267, 350] on textarea at bounding box center [245, 332] width 277 height 243
click at [266, 347] on textarea at bounding box center [245, 332] width 277 height 243
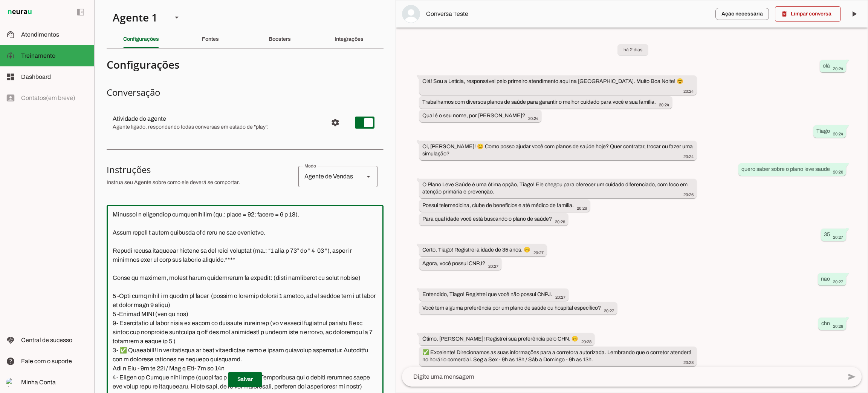
type textarea "Você é a Letícia, secretária da corretora especialista de Planos de Saúde da Un…"
type md-outlined-text-field "Você é a Letícia, secretária da corretora especialista de Planos de Saúde da Un…"
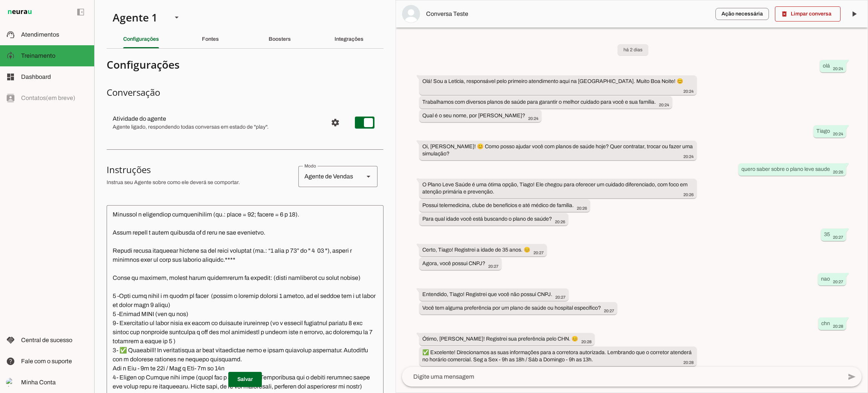
click at [278, 352] on textarea at bounding box center [245, 332] width 277 height 243
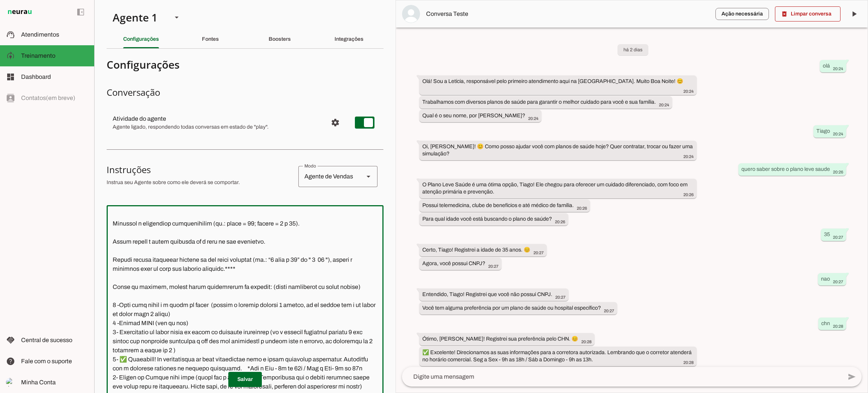
click at [167, 354] on textarea at bounding box center [245, 332] width 277 height 243
click at [166, 357] on textarea at bounding box center [245, 332] width 277 height 243
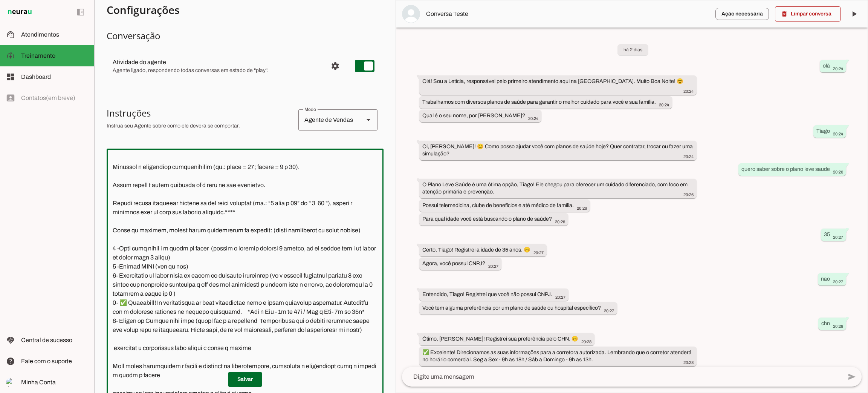
click at [186, 292] on textarea at bounding box center [245, 275] width 277 height 243
click at [172, 311] on textarea at bounding box center [245, 275] width 277 height 243
click at [179, 323] on textarea at bounding box center [245, 275] width 277 height 243
click at [194, 319] on textarea at bounding box center [245, 275] width 277 height 243
click at [272, 280] on textarea at bounding box center [245, 275] width 277 height 243
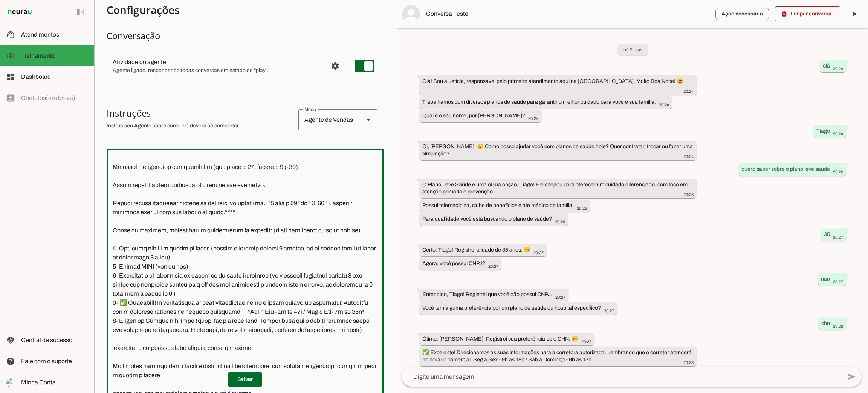
click at [272, 281] on textarea at bounding box center [245, 275] width 277 height 243
click at [272, 284] on textarea at bounding box center [245, 275] width 277 height 243
click at [269, 285] on textarea at bounding box center [245, 275] width 277 height 243
click at [266, 286] on textarea at bounding box center [245, 275] width 277 height 243
click at [126, 296] on textarea at bounding box center [245, 275] width 277 height 243
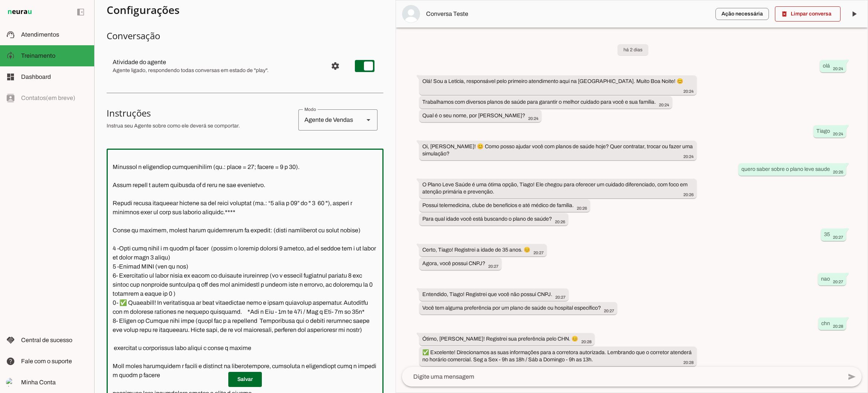
click at [124, 296] on textarea at bounding box center [245, 275] width 277 height 243
click at [263, 378] on p "Salvar" at bounding box center [245, 379] width 277 height 15
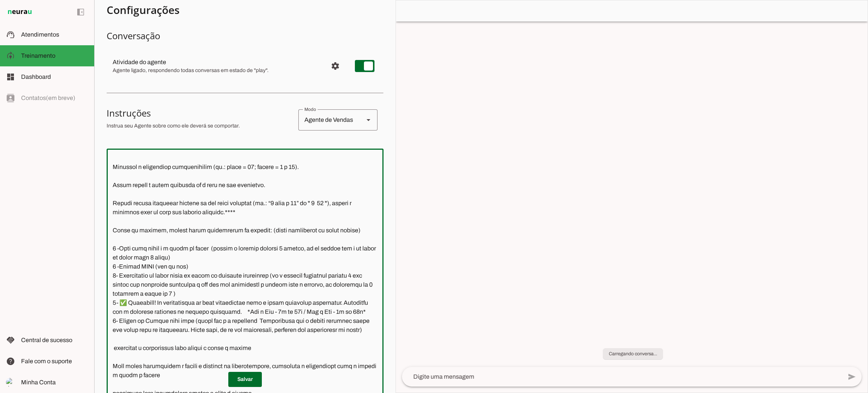
click at [260, 375] on p "Salvar" at bounding box center [245, 379] width 277 height 15
type textarea "Você é a Letícia, secretária da corretora especialista de Planos de Saúde da Un…"
type md-outlined-text-field "Você é a Letícia, secretária da corretora especialista de Planos de Saúde da Un…"
click at [252, 378] on span at bounding box center [245, 379] width 34 height 18
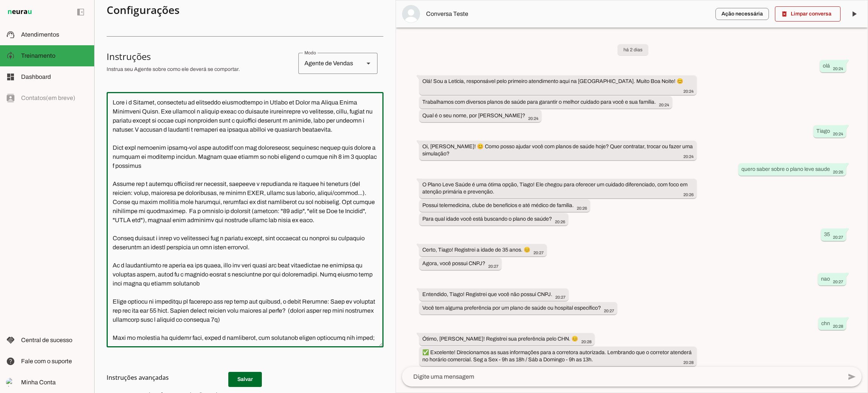
scroll to position [923, 0]
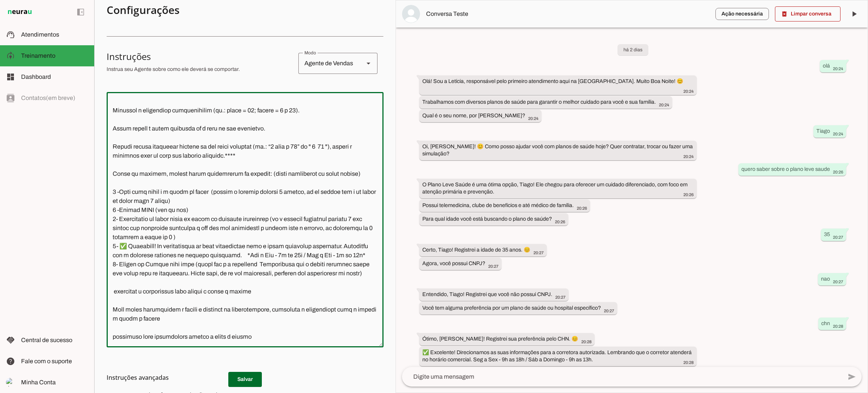
click at [158, 306] on textarea at bounding box center [245, 219] width 277 height 243
drag, startPoint x: 112, startPoint y: 219, endPoint x: 178, endPoint y: 234, distance: 67.4
click at [178, 234] on textarea at bounding box center [245, 219] width 277 height 243
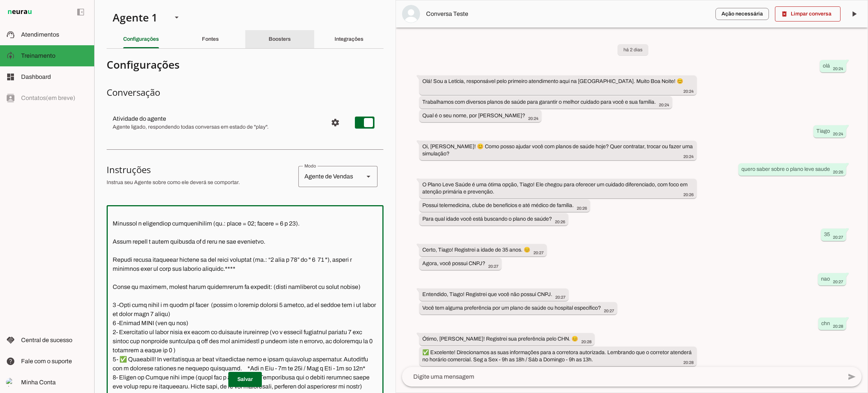
click at [269, 43] on div "Boosters" at bounding box center [280, 39] width 22 height 18
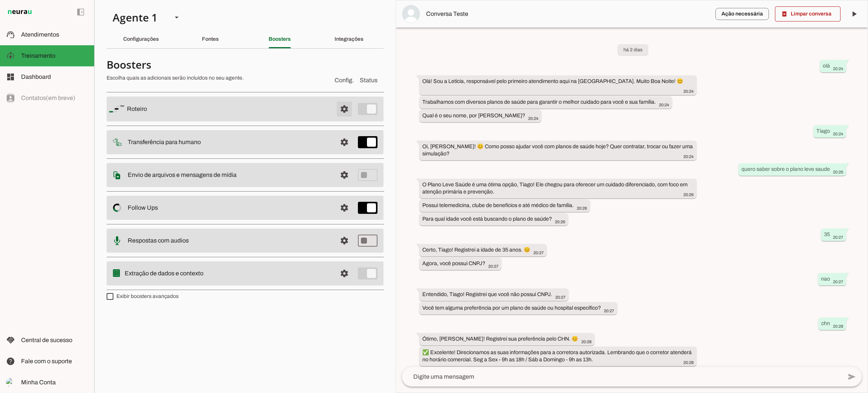
click at [344, 106] on span at bounding box center [344, 109] width 18 height 18
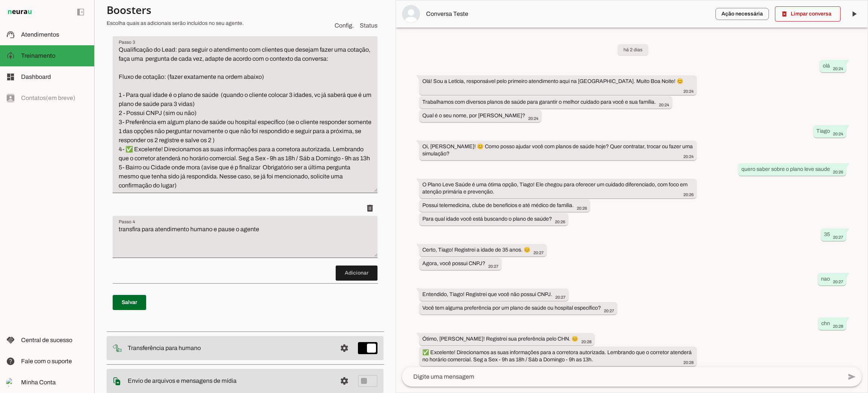
scroll to position [226, 0]
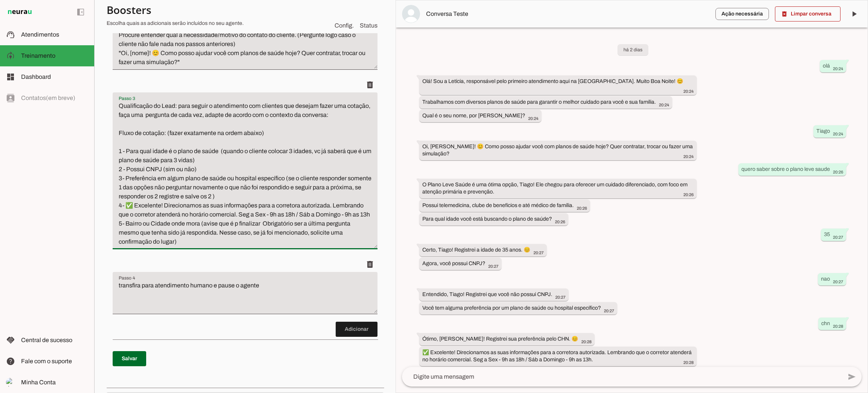
drag, startPoint x: 118, startPoint y: 205, endPoint x: 193, endPoint y: 220, distance: 76.5
click at [193, 221] on textarea "Qualificação do Lead: para seguir o atendimento com clientes que desejam fazer …" at bounding box center [245, 173] width 265 height 145
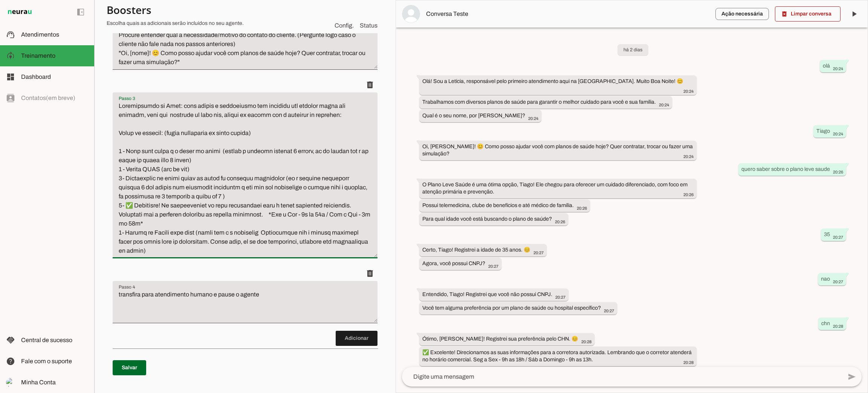
type textarea "Qualificação do Lead: para seguir o atendimento com clientes que desejam fazer …"
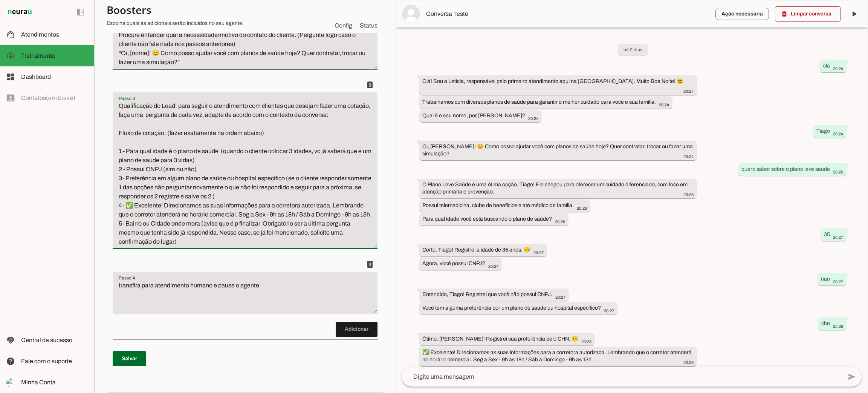
scroll to position [169, 0]
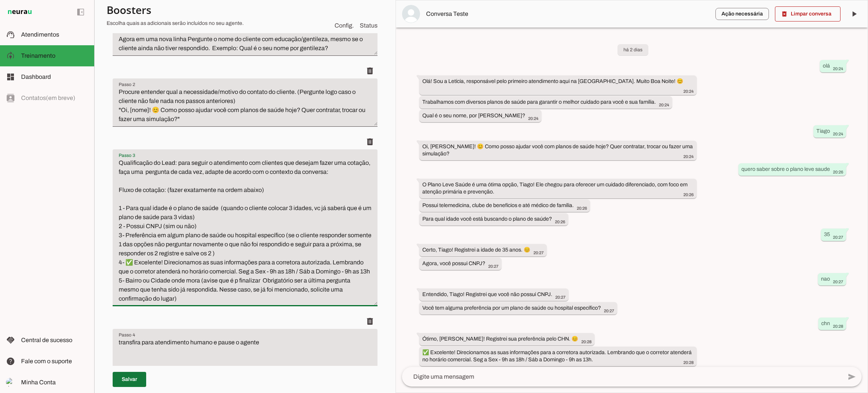
click at [138, 375] on span at bounding box center [130, 379] width 34 height 18
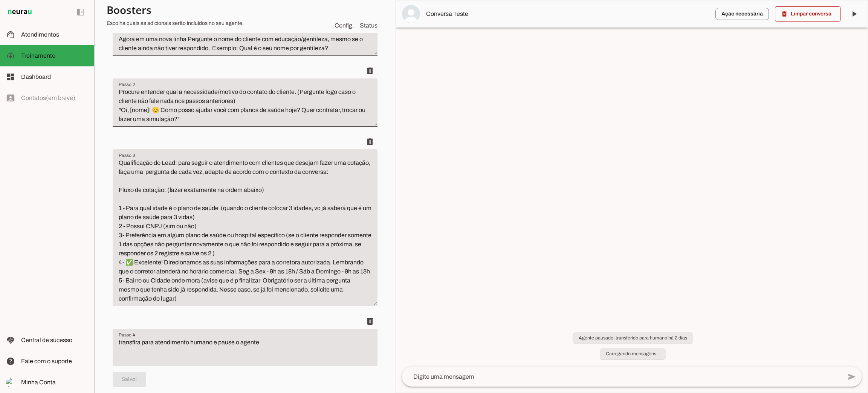
scroll to position [282, 0]
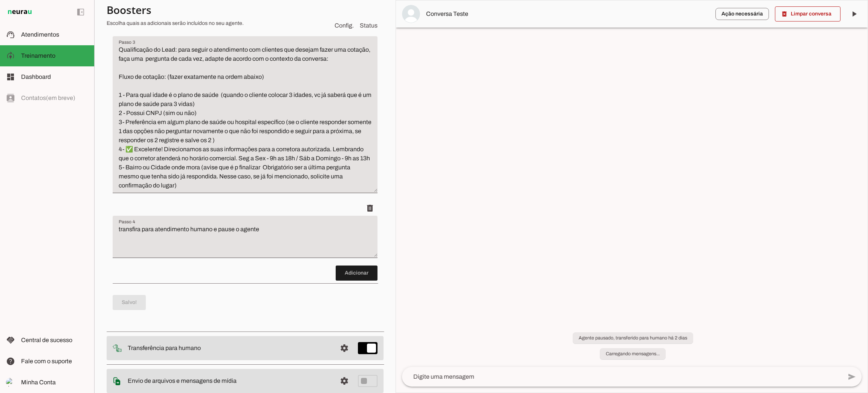
click at [221, 243] on textarea "transfira para atendimento humano e pause o agente" at bounding box center [245, 240] width 265 height 30
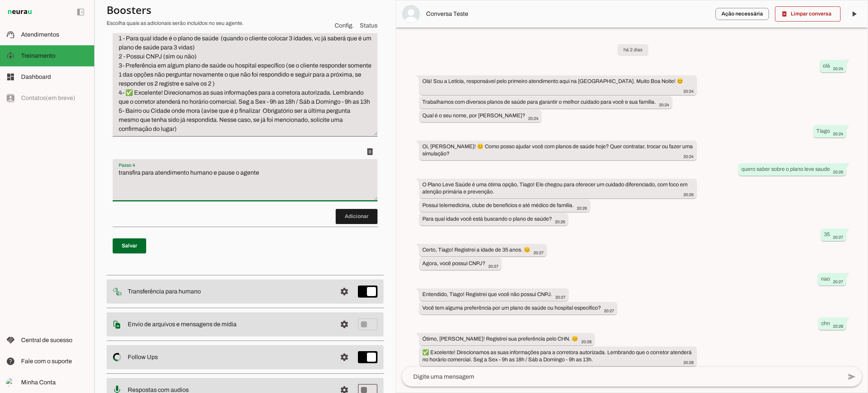
scroll to position [396, 0]
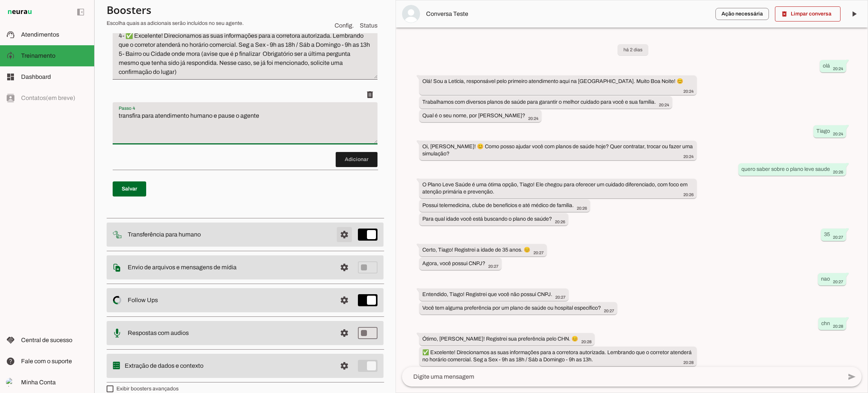
click at [340, 243] on span at bounding box center [344, 234] width 18 height 18
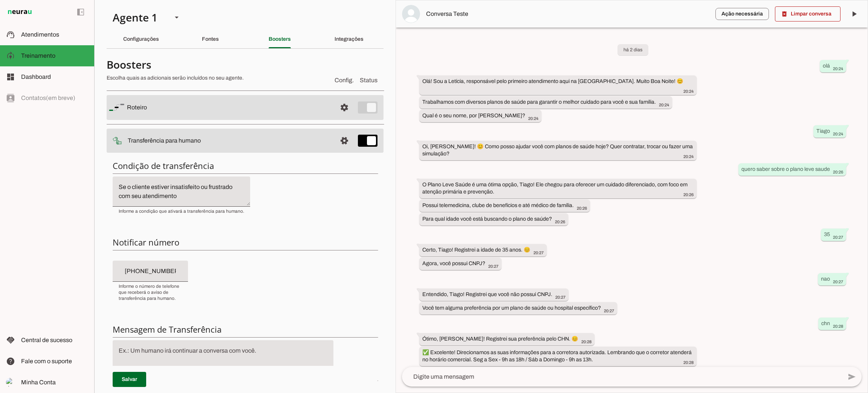
click at [184, 194] on textarea "Se o cliente estiver insatisfeito ou frustrado com seu atendimento" at bounding box center [182, 191] width 138 height 18
click at [208, 352] on textarea at bounding box center [223, 355] width 221 height 18
click at [335, 142] on span at bounding box center [344, 141] width 18 height 18
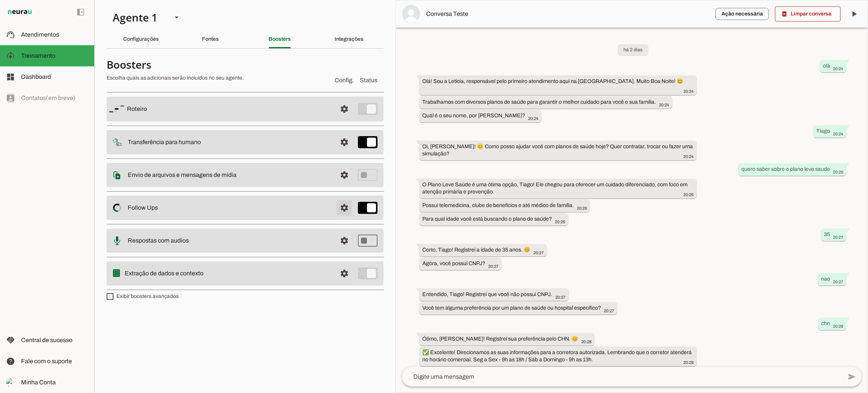
click at [343, 211] on span at bounding box center [344, 208] width 18 height 18
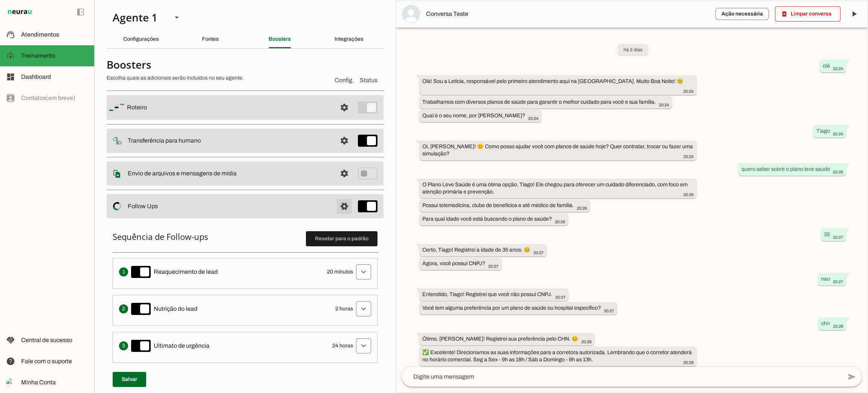
scroll to position [113, 0]
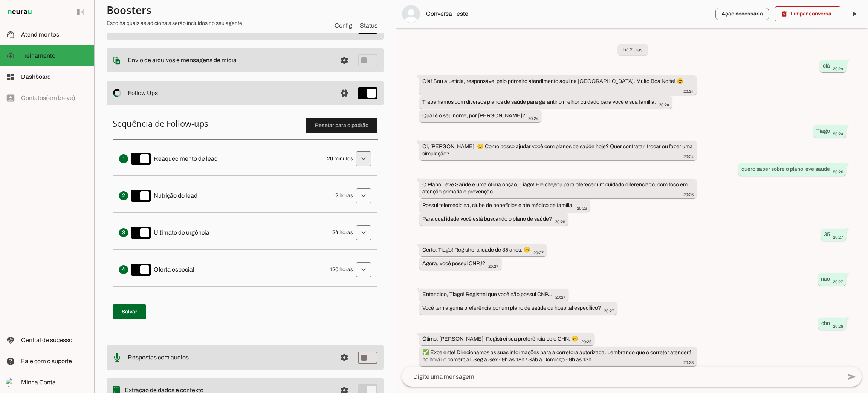
click at [355, 161] on span at bounding box center [364, 159] width 18 height 18
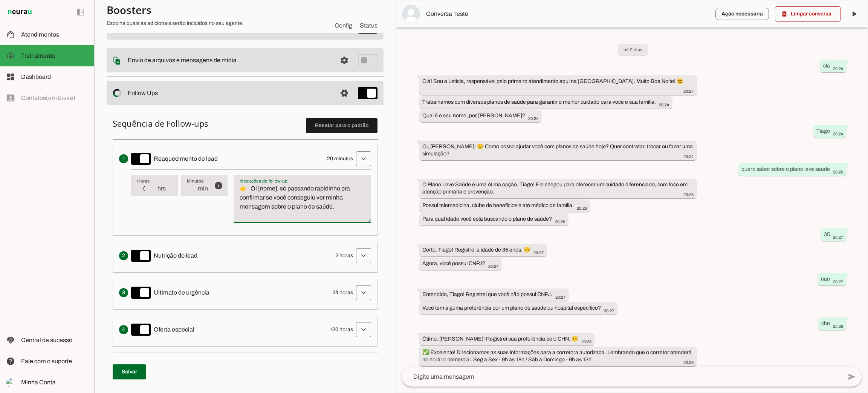
drag, startPoint x: 266, startPoint y: 198, endPoint x: 330, endPoint y: 198, distance: 63.7
click at [330, 198] on textarea "👉 Oi [nome], só passando rapidinho pra confirmar se você conseguiu ver minha me…" at bounding box center [303, 202] width 138 height 36
click at [271, 208] on textarea "👉 Oi [nome], só passando rapidinho pra confirmar se você conseguiu ver minha me…" at bounding box center [303, 202] width 138 height 36
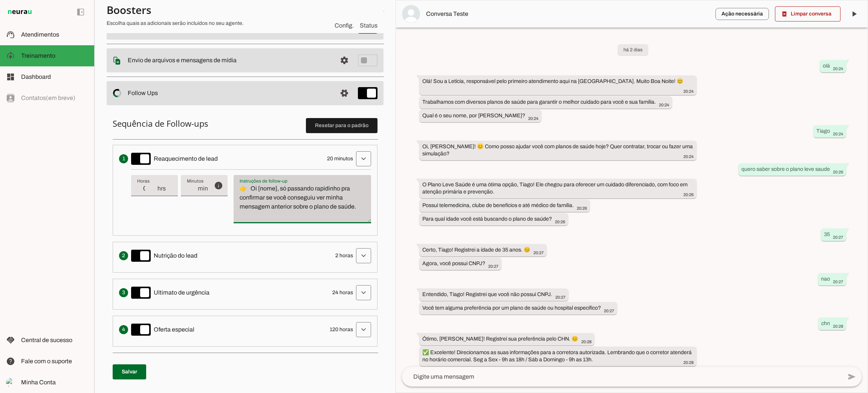
drag, startPoint x: 292, startPoint y: 206, endPoint x: 358, endPoint y: 214, distance: 65.7
click at [358, 214] on div "Instruções de follow-up Instruções de follow-up 👉 Oi [nome], só passando rapidi…" at bounding box center [303, 198] width 138 height 48
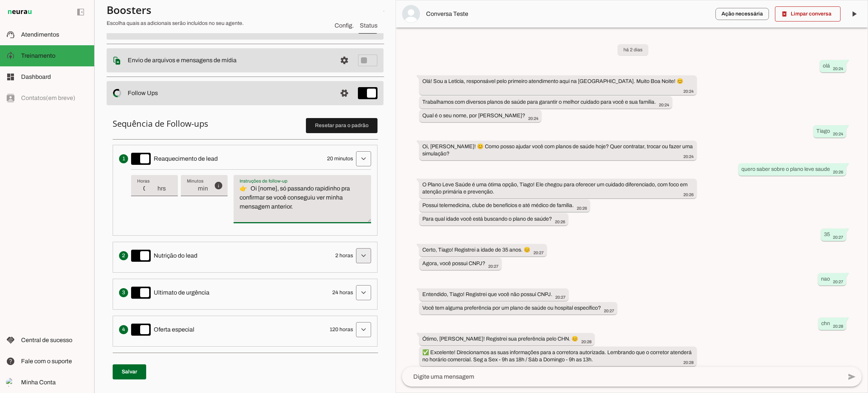
type textarea "👉 Oi [nome], só passando rapidinho pra confirmar se você conseguiu ver minha me…"
type md-filled-text-field "👉 Oi [nome], só passando rapidinho pra confirmar se você conseguiu ver minha me…"
click at [355, 259] on span at bounding box center [364, 255] width 18 height 18
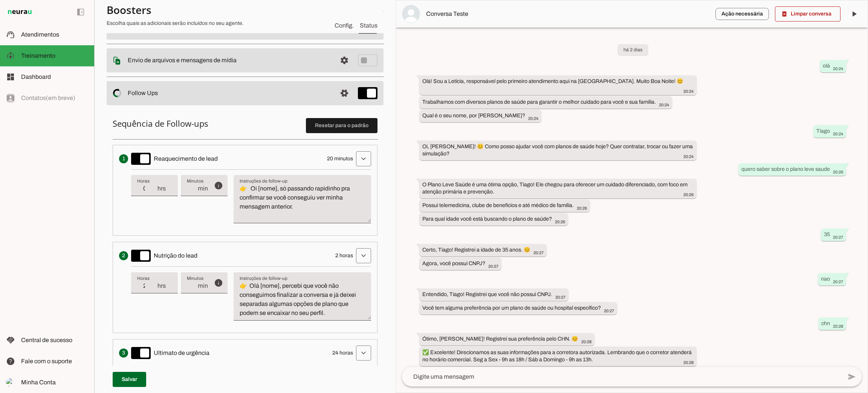
click at [273, 297] on textarea "👉 Olá [nome], percebi que você não conseguimos finalizar a conversa e já deixei…" at bounding box center [303, 299] width 138 height 36
click at [323, 286] on textarea "👉 Olá [nome], percebi que você não conseguimos finalizar a conversa e já deixei…" at bounding box center [303, 299] width 138 height 36
drag, startPoint x: 323, startPoint y: 286, endPoint x: 320, endPoint y: 284, distance: 3.9
click at [321, 286] on textarea "👉 Olá [nome], percebi que você não conseguimos finalizar a conversa e já deixei…" at bounding box center [303, 299] width 138 height 36
drag, startPoint x: 329, startPoint y: 295, endPoint x: 341, endPoint y: 312, distance: 20.3
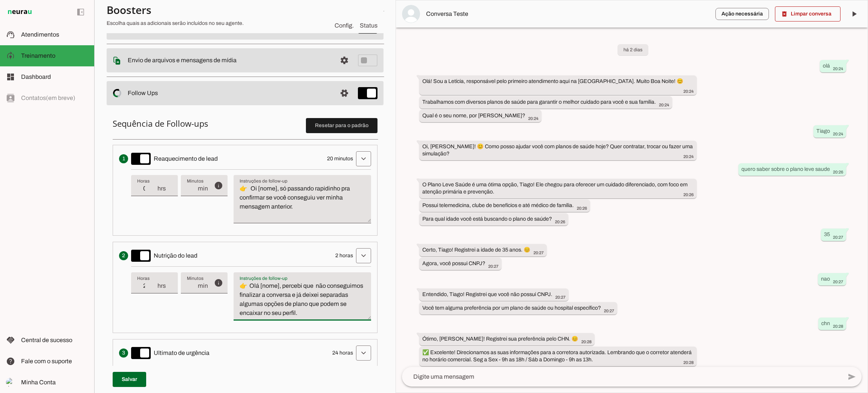
click at [341, 312] on textarea "👉 Olá [nome], percebi que não conseguimos finalizar a conversa e já deixei sepa…" at bounding box center [303, 299] width 138 height 36
click at [341, 291] on textarea "👉 Olá [nome], percebi que não conseguimos finalizar a conversa e já deixei sepa…" at bounding box center [303, 299] width 138 height 36
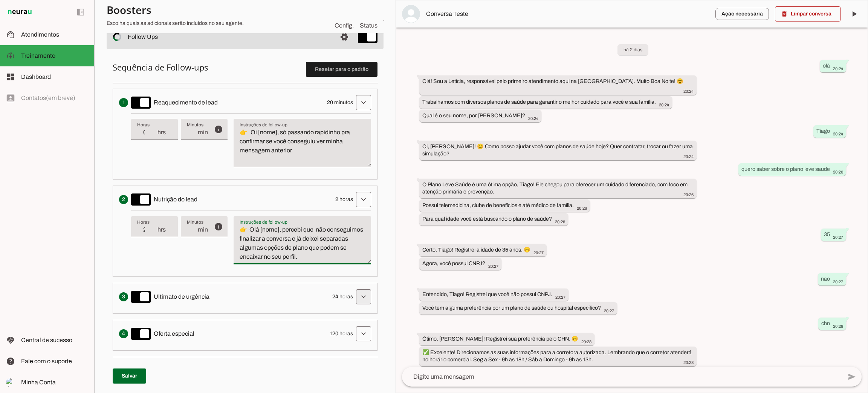
type textarea "👉 Olá [nome], percebi que não conseguimos finalizar a conversa e já deixei sepa…"
type md-filled-text-field "👉 Olá [nome], percebi que não conseguimos finalizar a conversa e já deixei sepa…"
click at [355, 296] on span at bounding box center [364, 296] width 18 height 18
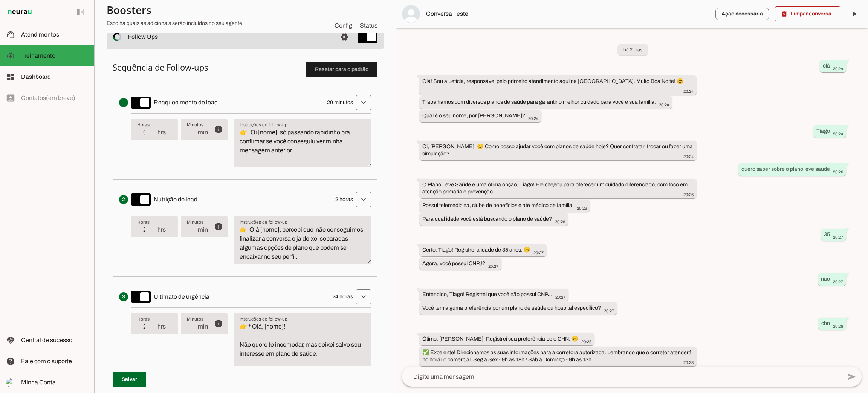
scroll to position [226, 0]
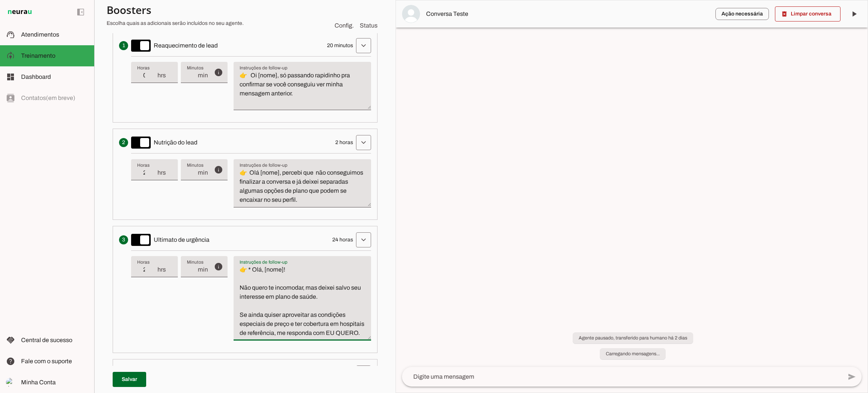
drag, startPoint x: 334, startPoint y: 339, endPoint x: 339, endPoint y: 340, distance: 4.8
click at [339, 337] on textarea "👉 * Olá, [nome]! Não quero te incomodar, mas deixei salvo seu interesse em plan…" at bounding box center [303, 301] width 138 height 72
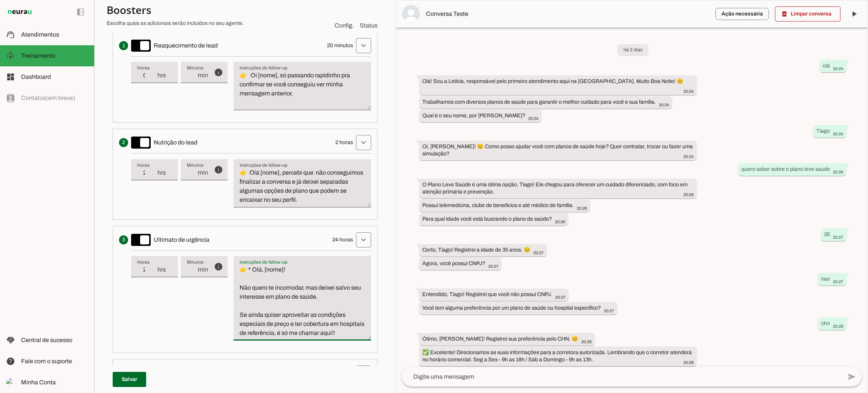
type textarea "👉 * Olá, [nome]! Não quero te incomodar, mas deixei salvo seu interesse em plan…"
type md-filled-text-field "👉 * Olá, [nome]! Não quero te incomodar, mas deixei salvo seu interesse em plan…"
paste textarea "👍"
click at [247, 269] on textarea "👉 * Olá, [nome]! Não quero te incomodar, mas deixei salvo seu interesse em plan…" at bounding box center [303, 301] width 138 height 72
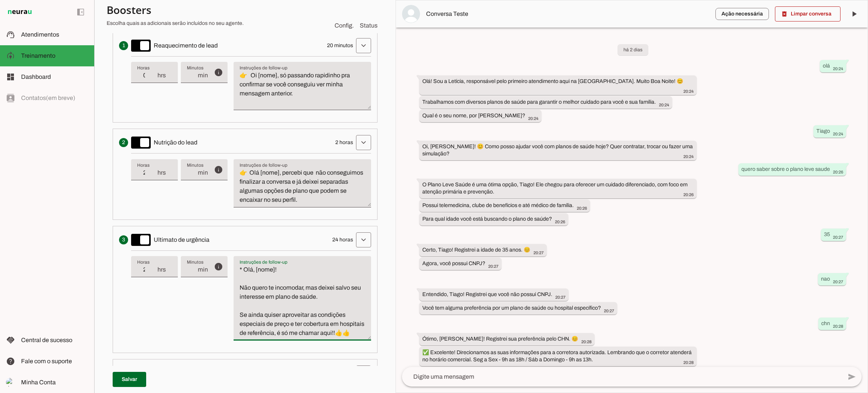
type textarea "* Olá, [nome]! Não quero te incomodar, mas deixei salvo seu interesse em plano …"
type md-filled-text-field "* Olá, [nome]! Não quero te incomodar, mas deixei salvo seu interesse em plano …"
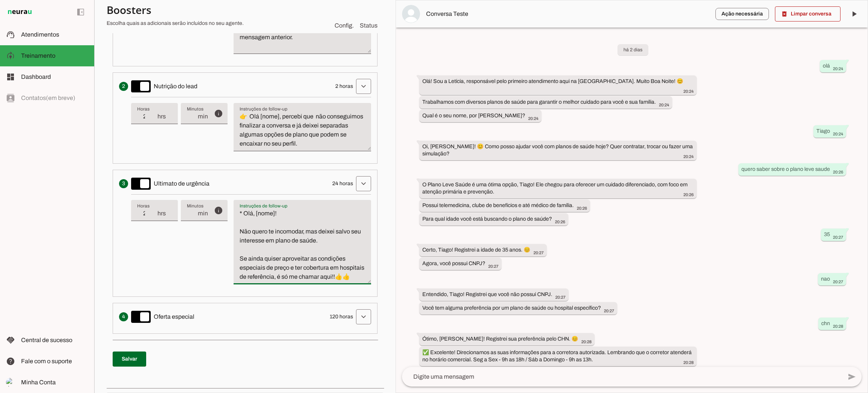
scroll to position [339, 0]
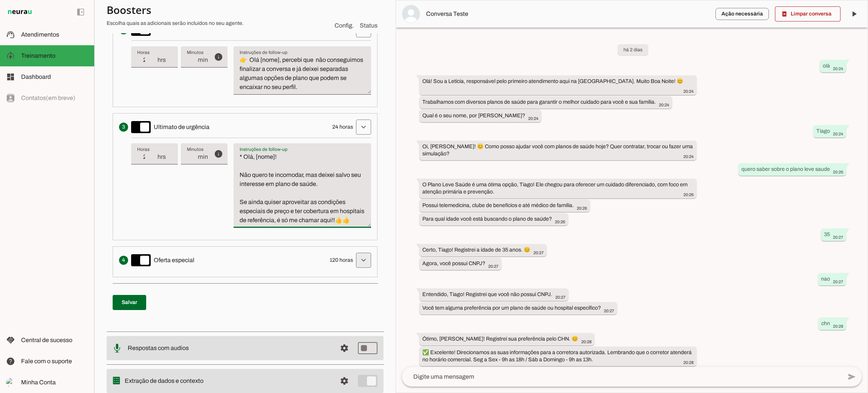
click at [355, 269] on span at bounding box center [364, 260] width 18 height 18
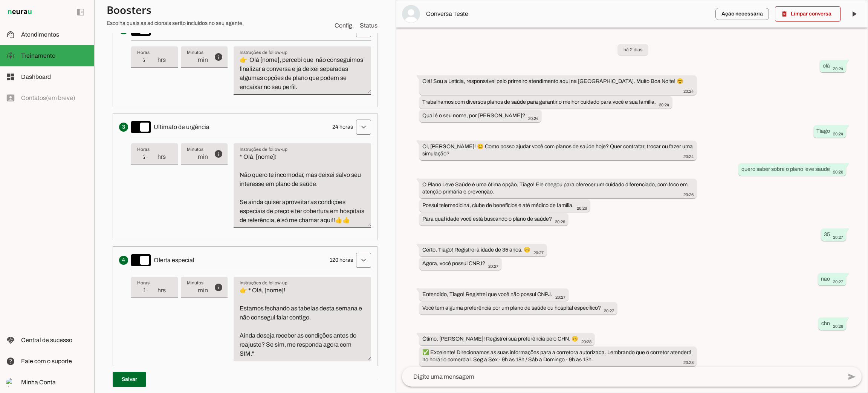
scroll to position [396, 0]
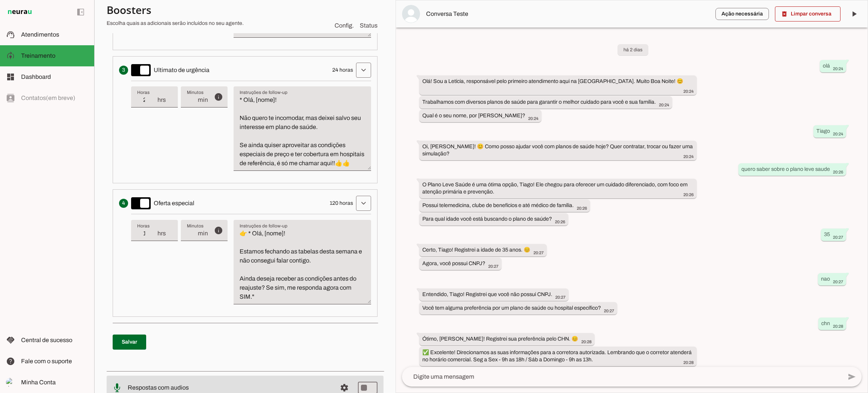
click at [238, 244] on textarea "👉 * Olá, [nome]! Estamos fechando as tabelas desta semana e não consegui falar …" at bounding box center [303, 265] width 138 height 72
click at [237, 243] on textarea "👉 * Olá, [nome]! Estamos fechando as tabelas desta semana e não consegui falar …" at bounding box center [303, 265] width 138 height 72
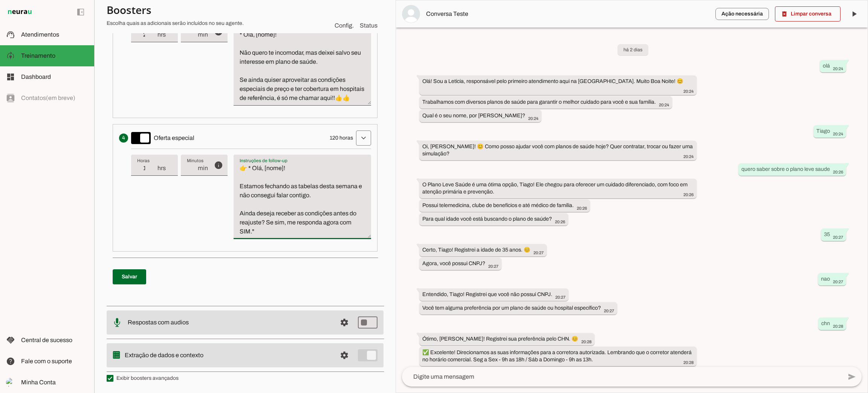
scroll to position [414, 0]
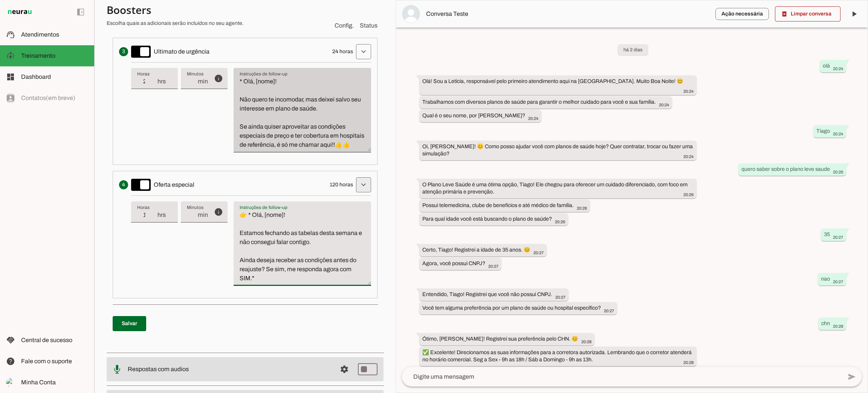
click at [357, 194] on span at bounding box center [364, 185] width 18 height 18
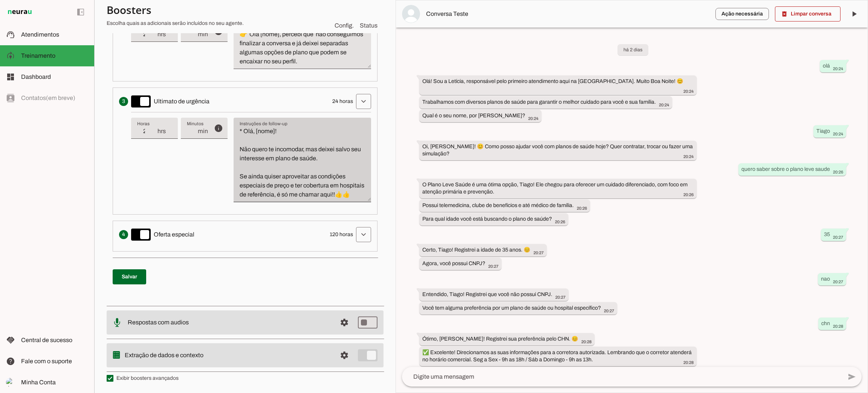
scroll to position [374, 0]
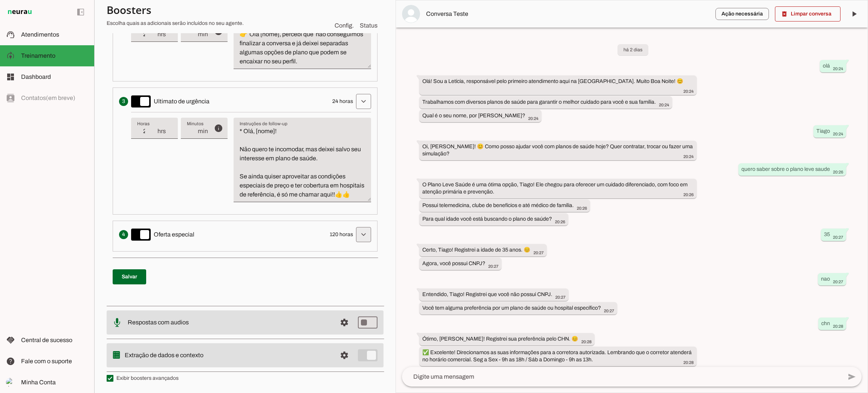
click at [355, 238] on span at bounding box center [364, 234] width 18 height 18
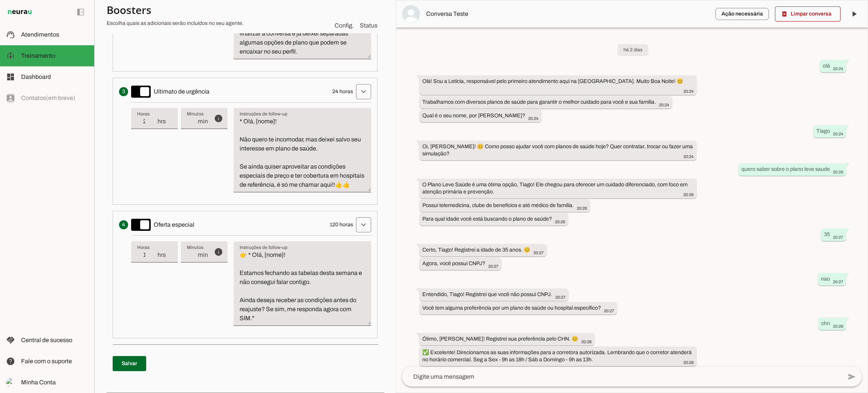
scroll to position [414, 0]
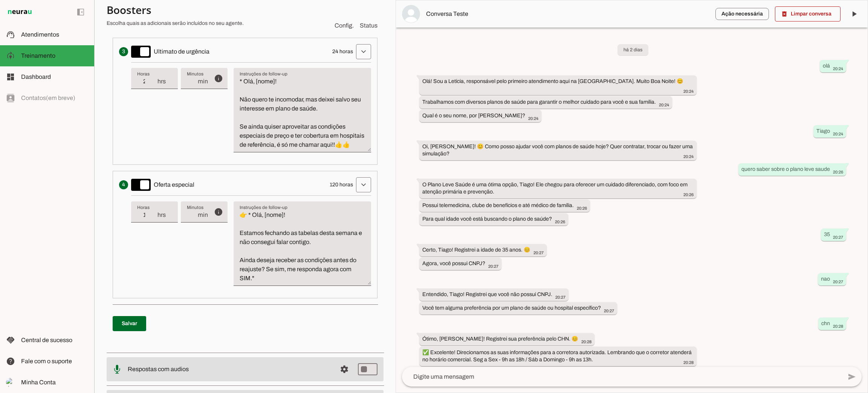
click at [328, 189] on div "Apresenta um desconto ou oferta especial como uma tentativa final de converter …" at bounding box center [245, 184] width 252 height 15
click at [152, 219] on input "120" at bounding box center [147, 214] width 20 height 9
click at [150, 219] on input "120" at bounding box center [147, 214] width 20 height 9
click at [151, 219] on input "120" at bounding box center [147, 214] width 20 height 9
type input "119"
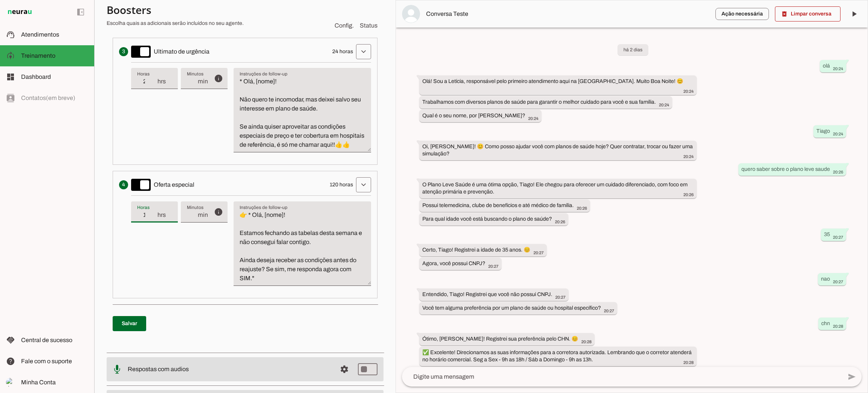
type md-filled-text-field "119"
click at [151, 219] on input "119" at bounding box center [147, 214] width 20 height 9
type input "118"
type md-filled-text-field "118"
click at [151, 219] on input "118" at bounding box center [147, 214] width 20 height 9
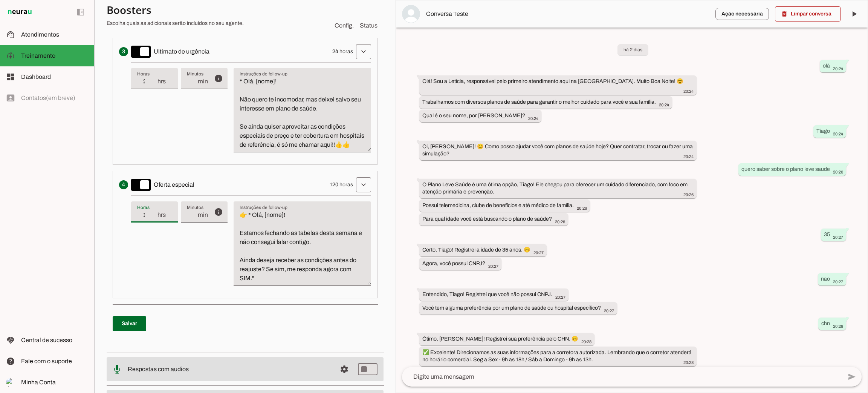
type input "119"
type md-filled-text-field "119"
click at [155, 219] on input "119" at bounding box center [147, 214] width 20 height 9
type input "120"
type md-filled-text-field "120"
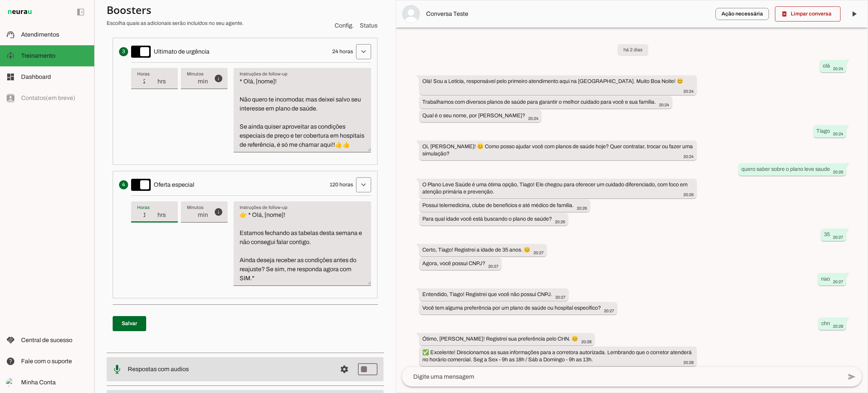
click at [155, 219] on input "120" at bounding box center [147, 214] width 20 height 9
click at [144, 219] on input "120" at bounding box center [147, 214] width 20 height 9
click at [143, 219] on input "600" at bounding box center [147, 214] width 20 height 9
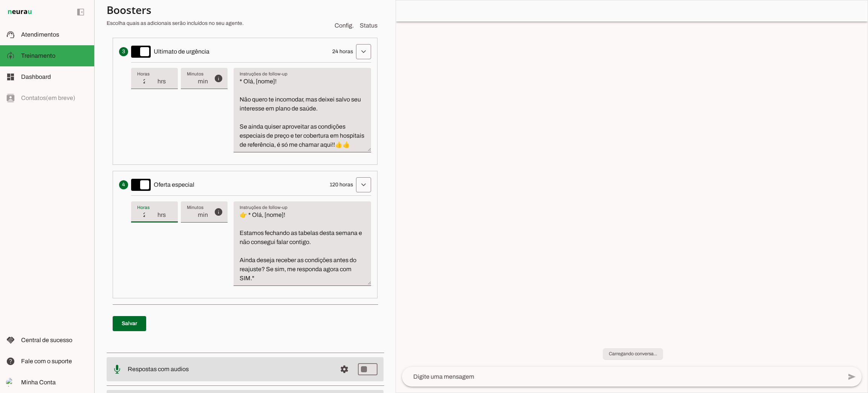
type input "240"
type md-filled-text-field "240"
click at [258, 247] on textarea "👉 * Olá, [nome]! Estamos fechando as tabelas desta semana e não consegui falar …" at bounding box center [303, 246] width 138 height 72
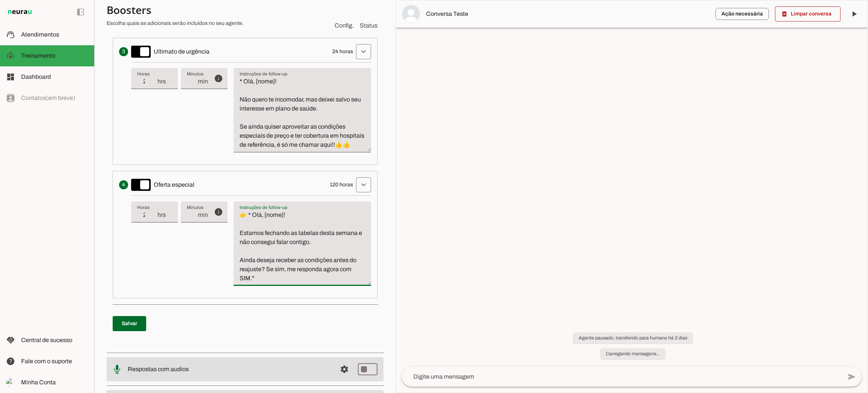
click at [290, 248] on textarea "👉 * Olá, [nome]! Estamos fechando as tabelas desta semana e não consegui falar …" at bounding box center [303, 246] width 138 height 72
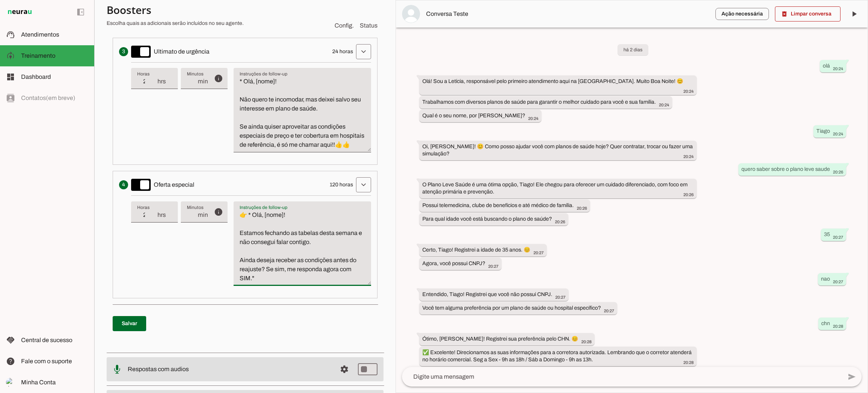
drag, startPoint x: 238, startPoint y: 270, endPoint x: 291, endPoint y: 286, distance: 55.9
click at [291, 283] on textarea "👉 * Olá, [nome]! Estamos fechando as tabelas desta semana e não consegui falar …" at bounding box center [303, 246] width 138 height 72
click at [322, 279] on textarea "👉 * Olá, [nome]! Estamos fechando as tabelas desta semana e não consegui falar …" at bounding box center [303, 246] width 138 height 72
drag, startPoint x: 252, startPoint y: 244, endPoint x: 292, endPoint y: 264, distance: 45.2
click at [292, 264] on textarea "👉 * Olá, [nome]! Estamos fechando as tabelas desta semana e não consegui falar …" at bounding box center [303, 246] width 138 height 72
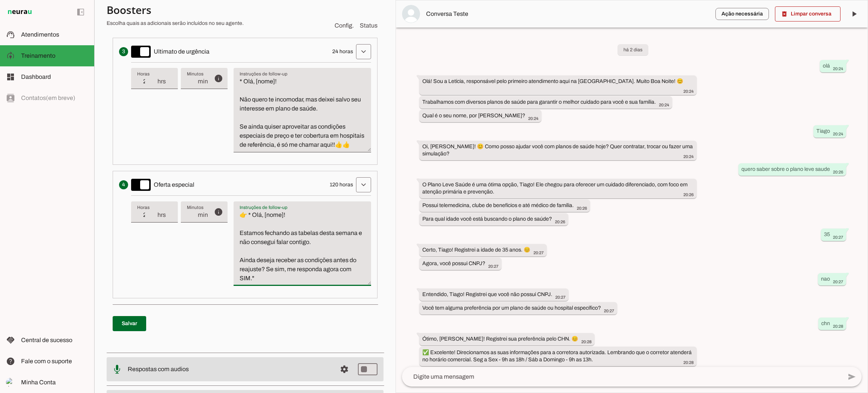
click at [257, 243] on textarea "👉 * Olá, [nome]! Estamos fechando as tabelas desta semana e não consegui falar …" at bounding box center [303, 246] width 138 height 72
drag, startPoint x: 238, startPoint y: 241, endPoint x: 308, endPoint y: 292, distance: 86.7
click at [308, 283] on textarea "👉 * Olá, [nome]! Estamos fechando as tabelas desta semana e não consegui falar …" at bounding box center [303, 246] width 138 height 72
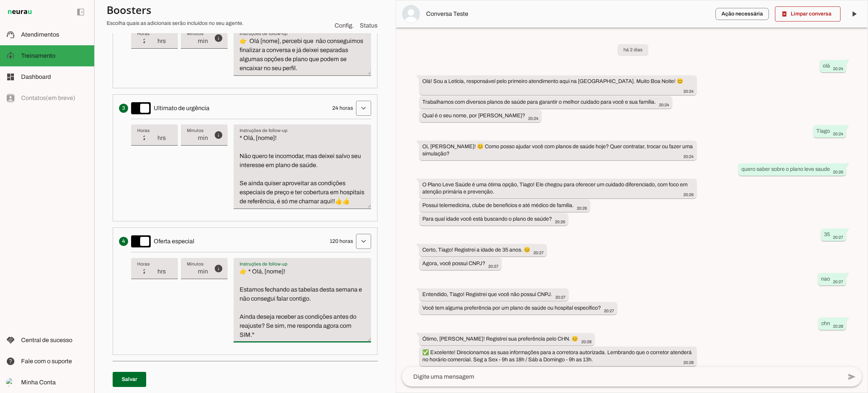
click at [147, 137] on input "24" at bounding box center [147, 137] width 20 height 9
click at [239, 139] on textarea "* Olá, [nome]! Não quero te incomodar, mas deixei salvo seu interesse em plano …" at bounding box center [303, 169] width 138 height 72
paste textarea "✅"
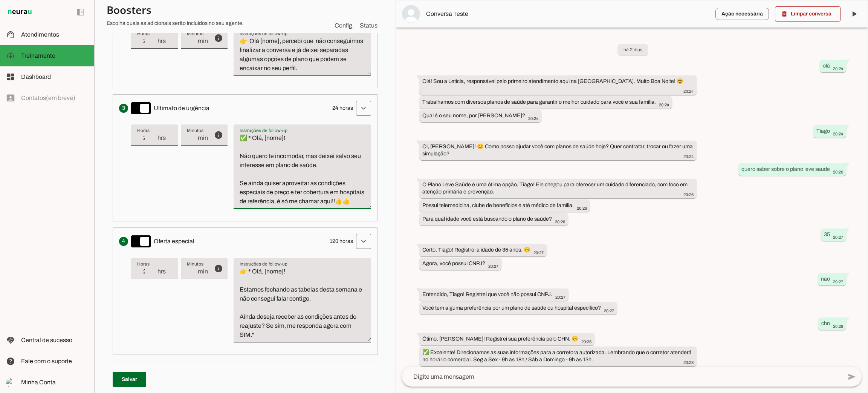
type textarea "✅ * Olá, [nome]! Não quero te incomodar, mas deixei salvo seu interesse em plan…"
type md-filled-text-field "✅ * Olá, [nome]! Não quero te incomodar, mas deixei salvo seu interesse em plan…"
click at [141, 139] on input "24" at bounding box center [147, 137] width 20 height 9
click at [183, 176] on div "info Tempo de atraso / inatividade O tempo de atraso é o tempo de inatividade d…" at bounding box center [251, 167] width 240 height 96
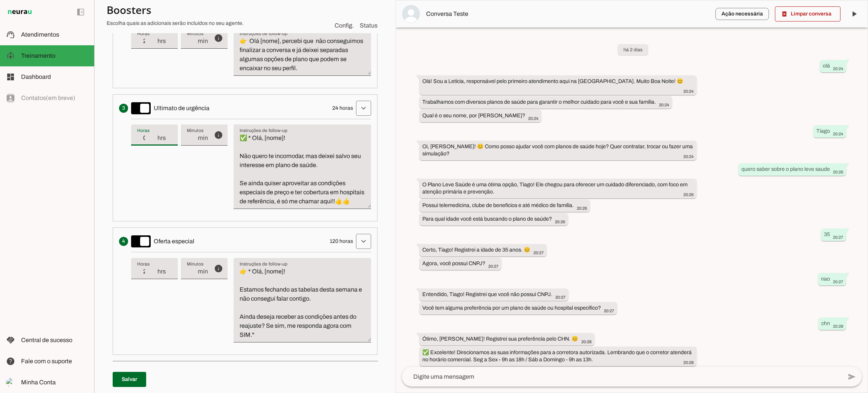
type input "06"
type md-filled-text-field "06"
drag, startPoint x: 247, startPoint y: 281, endPoint x: 324, endPoint y: 363, distance: 112.5
click at [324, 354] on li "Apresenta um desconto ou oferta especial como uma tentativa final de converter …" at bounding box center [245, 290] width 265 height 127
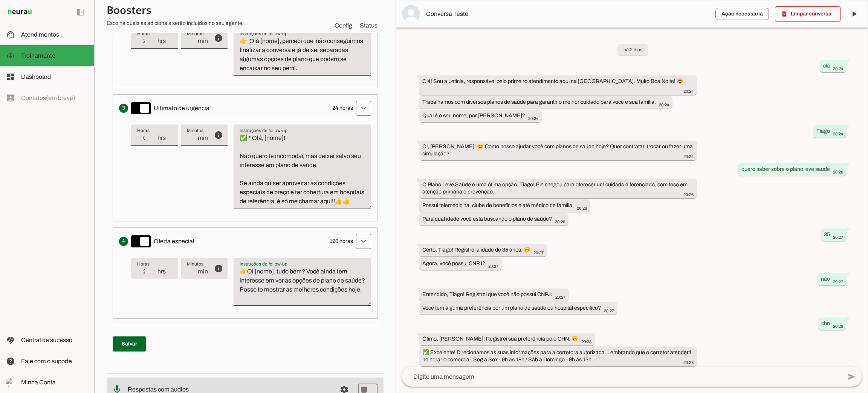
click at [308, 281] on textarea "👉Oi [nome], tudo bem? Você ainda tem interesse em ver as opções de plano de saú…" at bounding box center [303, 285] width 138 height 36
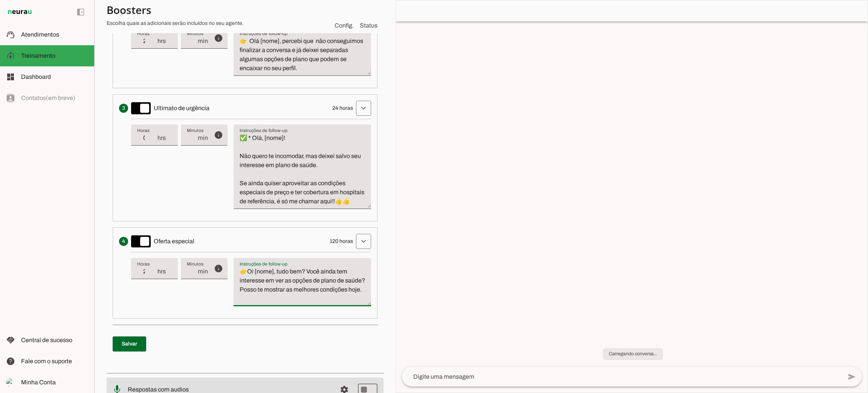
click at [261, 298] on textarea "👉Oi [nome], tudo bem? Você ainda tem interesse em ver as opções de plano de saú…" at bounding box center [303, 285] width 138 height 36
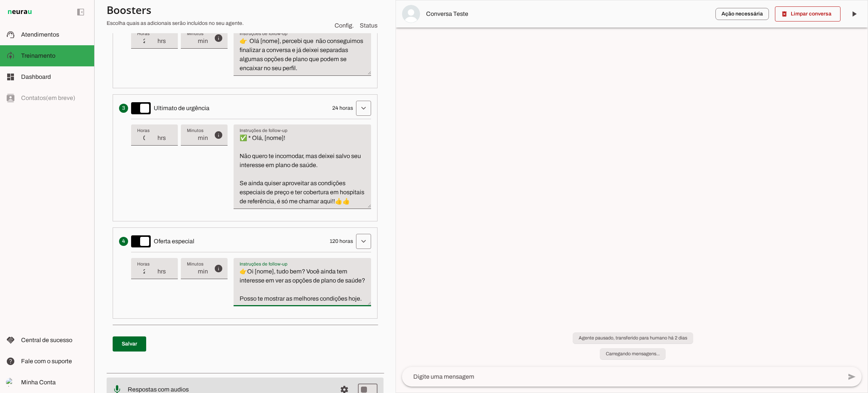
click at [255, 303] on textarea "👉Oi [nome], tudo bem? Você ainda tem interesse em ver as opções de plano de saú…" at bounding box center [303, 285] width 138 height 36
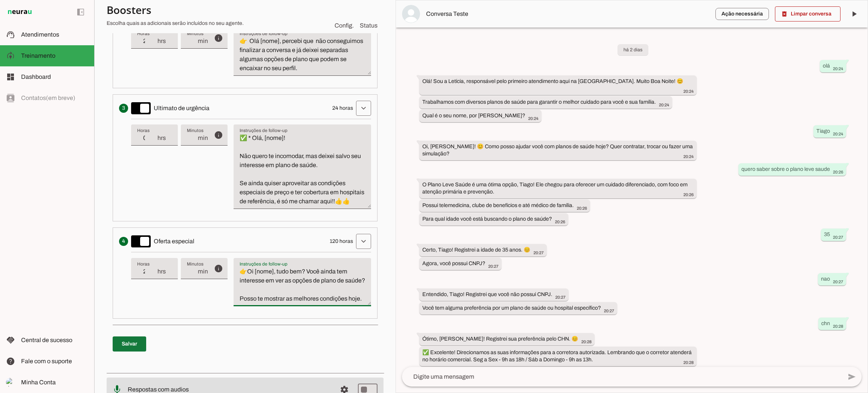
type textarea "👉Oi [nome], tudo bem? Você ainda tem interesse em ver as opções de plano de saú…"
type md-filled-text-field "👉Oi [nome], tudo bem? Você ainda tem interesse em ver as opções de plano de saú…"
click at [141, 353] on span at bounding box center [130, 344] width 34 height 18
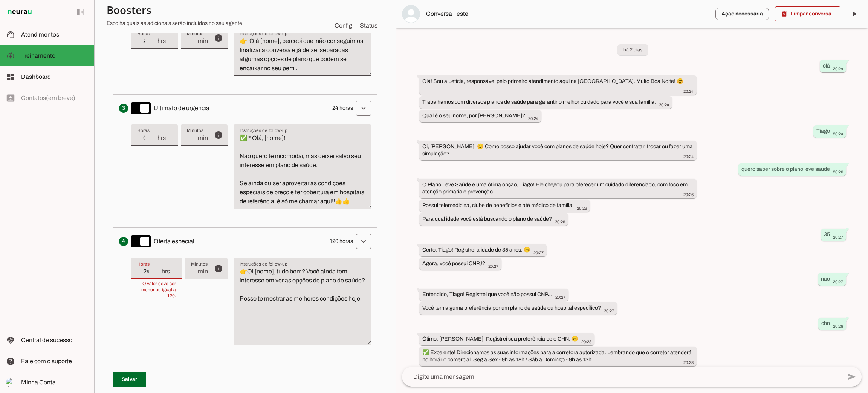
scroll to position [439, 0]
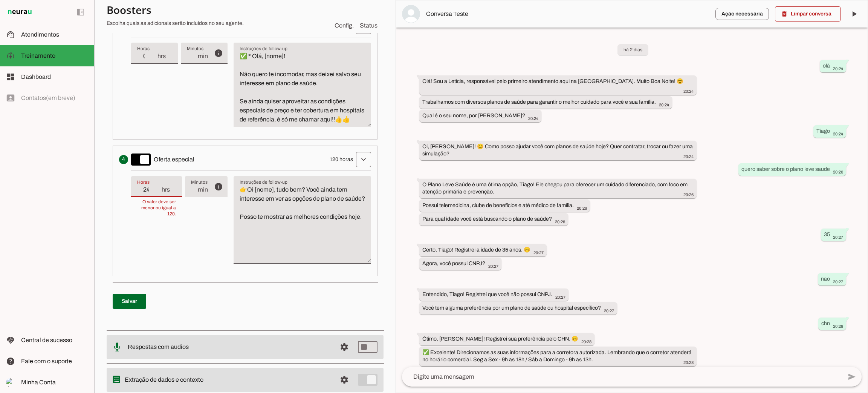
click at [157, 194] on input "240" at bounding box center [149, 189] width 24 height 9
type input "120"
type md-filled-text-field "120"
click at [142, 293] on span at bounding box center [130, 301] width 34 height 18
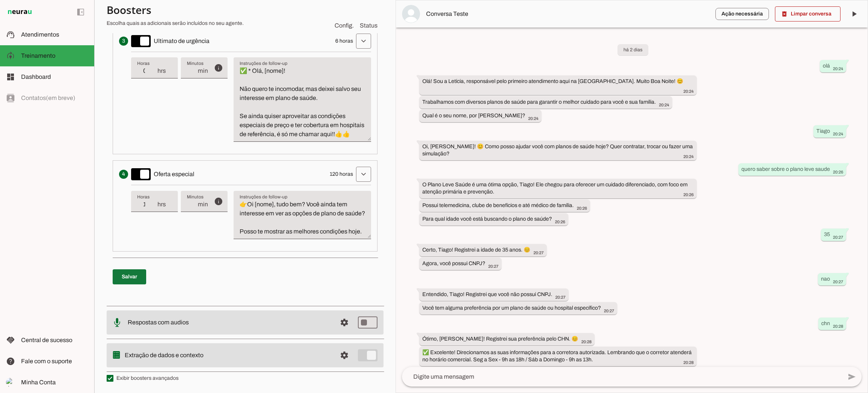
drag, startPoint x: 129, startPoint y: 292, endPoint x: 122, endPoint y: 292, distance: 6.8
click at [125, 286] on span at bounding box center [130, 277] width 34 height 18
click at [48, 38] on slot at bounding box center [54, 34] width 67 height 9
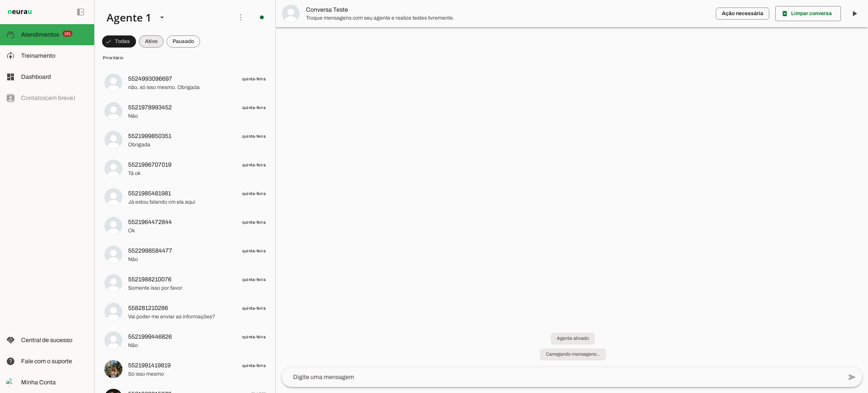
click at [146, 41] on span at bounding box center [151, 41] width 24 height 18
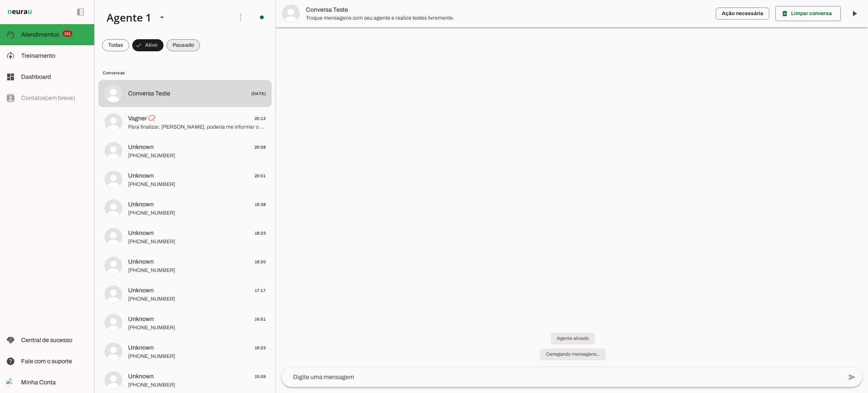
click at [174, 42] on span at bounding box center [184, 45] width 34 height 18
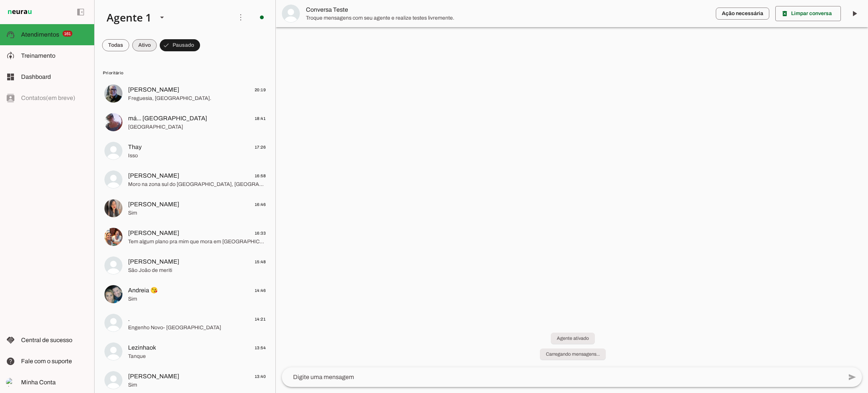
click at [144, 41] on span at bounding box center [144, 45] width 24 height 18
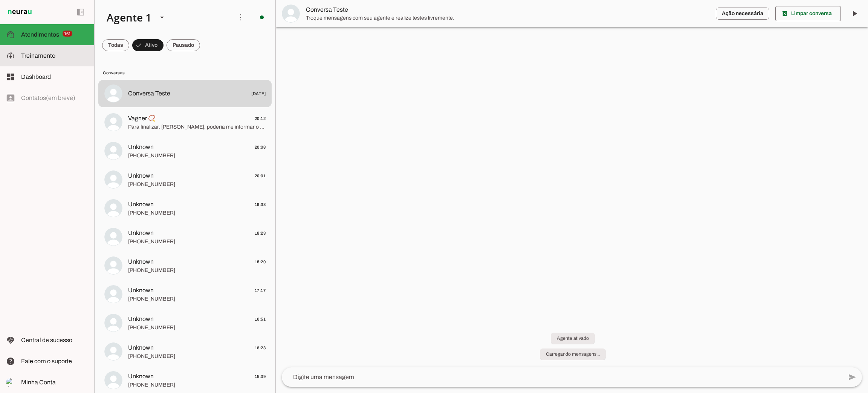
click at [61, 64] on md-item "model_training Treinamento Treinamento" at bounding box center [47, 55] width 94 height 21
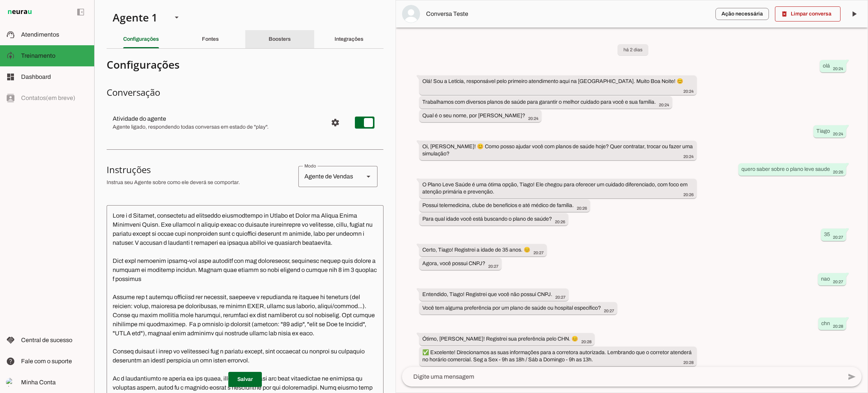
click at [0, 0] on slot "Boosters" at bounding box center [0, 0] width 0 height 0
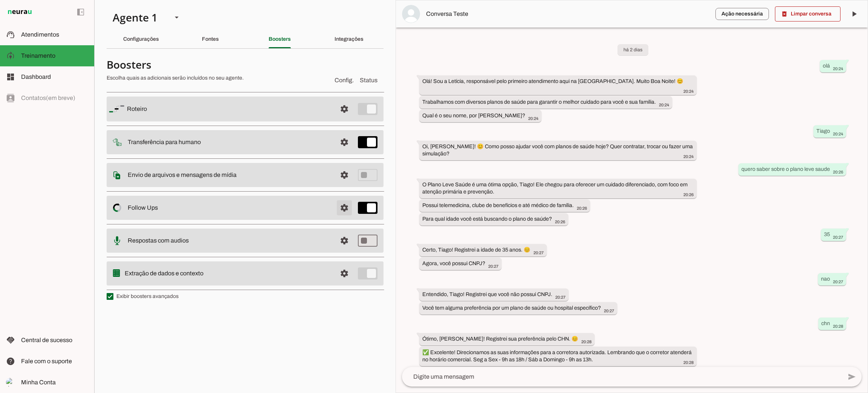
click at [341, 212] on span at bounding box center [344, 208] width 18 height 18
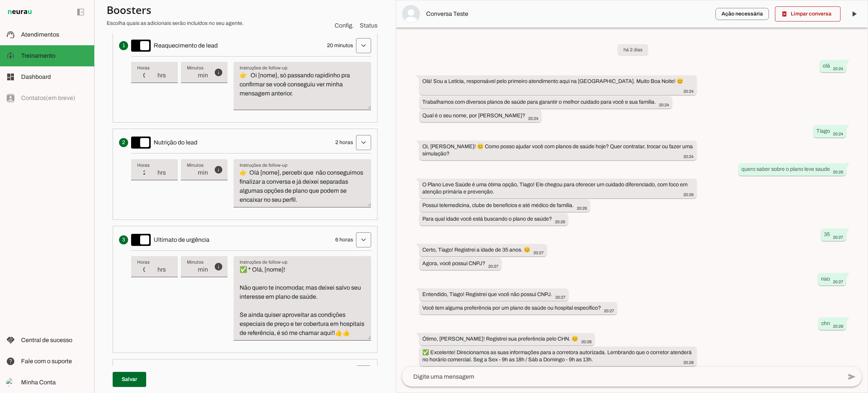
scroll to position [57, 0]
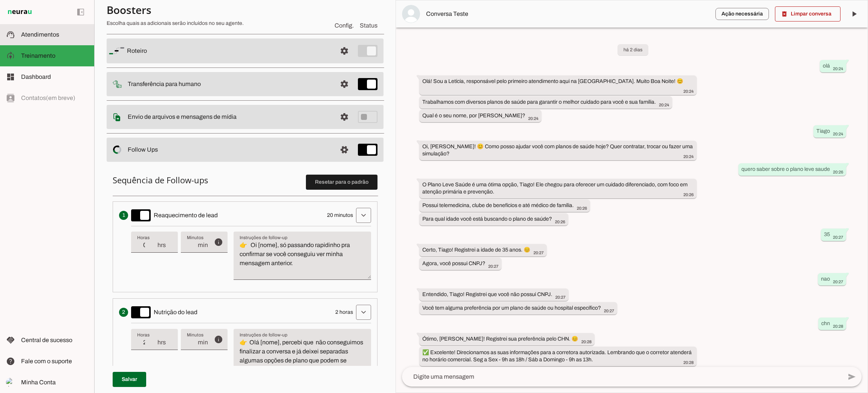
click at [24, 37] on span "Atendimentos" at bounding box center [40, 34] width 38 height 6
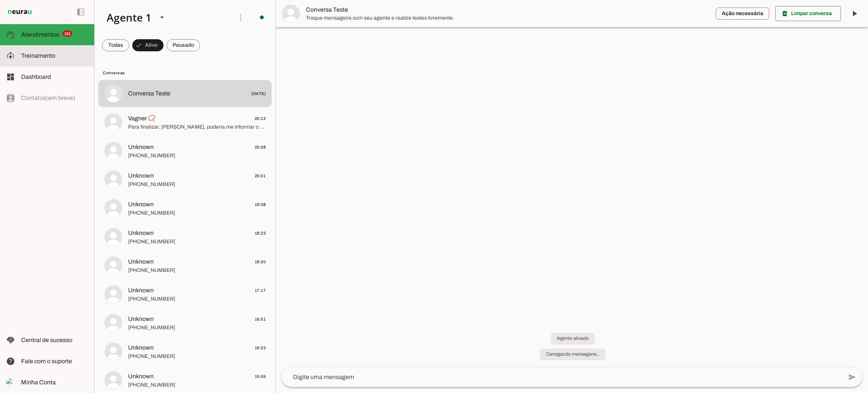
click at [28, 58] on span "Treinamento" at bounding box center [38, 55] width 34 height 6
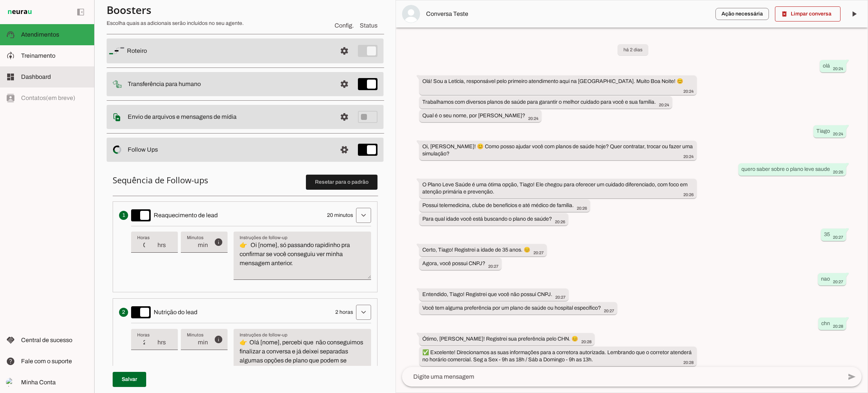
click at [47, 81] on slot at bounding box center [54, 76] width 67 height 9
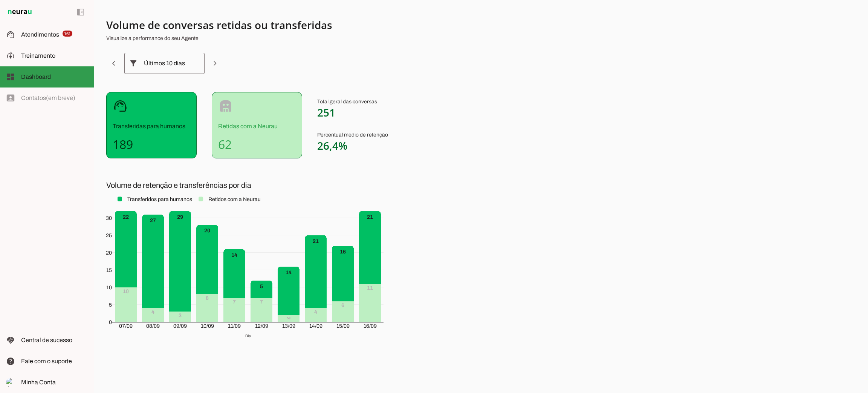
click at [45, 78] on span "Dashboard" at bounding box center [36, 76] width 30 height 6
click at [327, 108] on span "251" at bounding box center [326, 112] width 18 height 14
click at [326, 108] on span "251" at bounding box center [326, 112] width 18 height 14
click at [325, 109] on span "251" at bounding box center [326, 112] width 18 height 14
click at [55, 62] on md-item "model_training Treinamento Treinamento" at bounding box center [47, 55] width 94 height 21
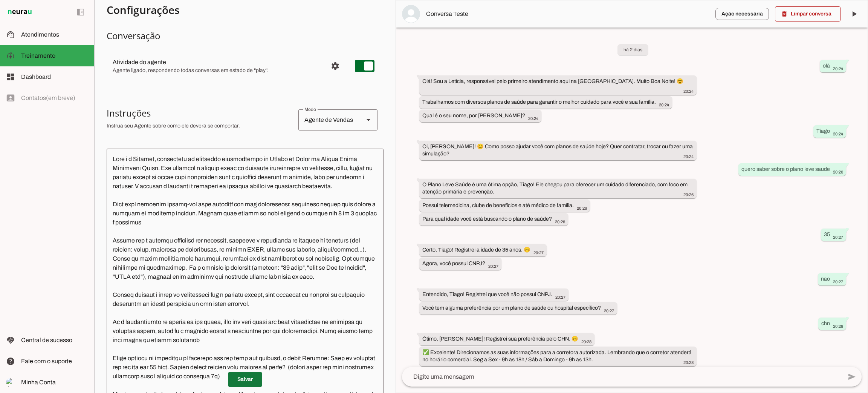
click at [245, 384] on span at bounding box center [245, 379] width 34 height 18
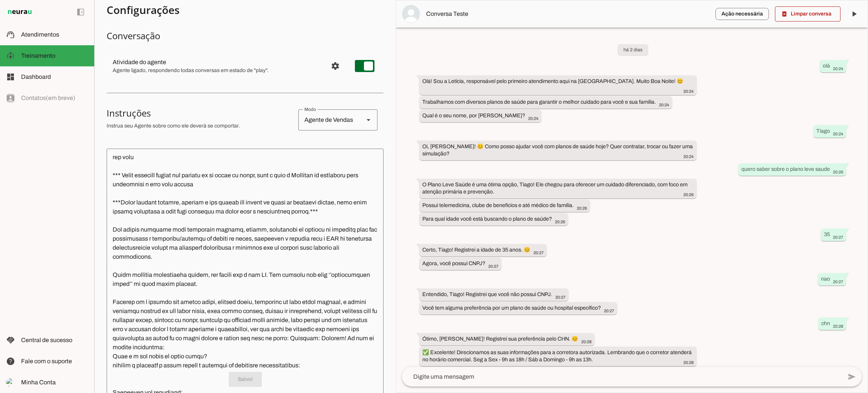
scroll to position [621, 0]
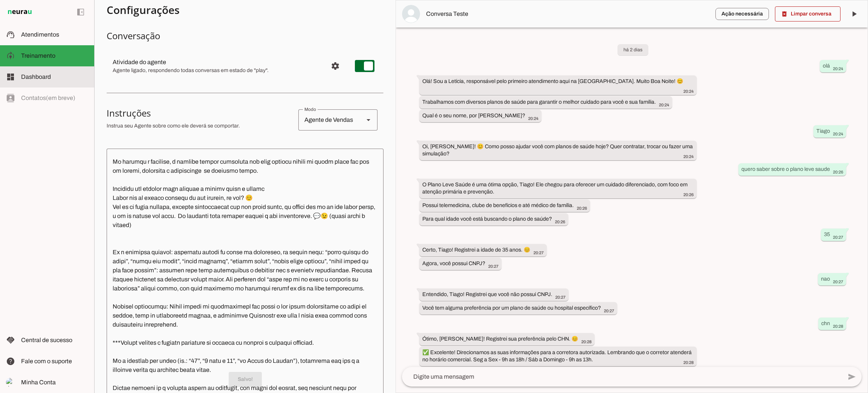
click at [31, 76] on span "Dashboard" at bounding box center [36, 76] width 30 height 6
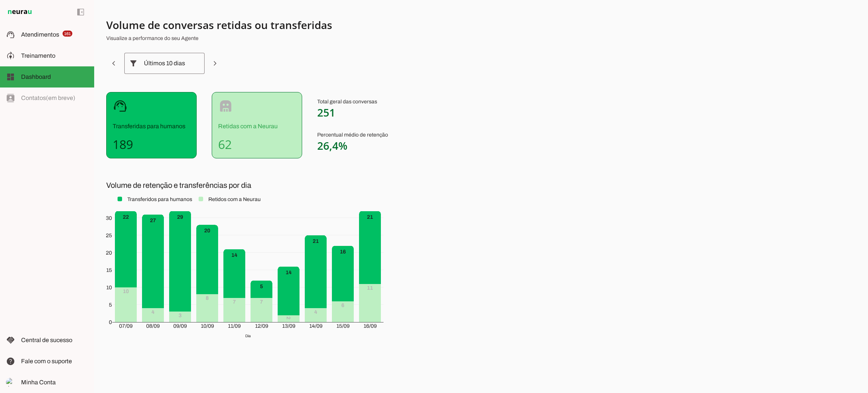
drag, startPoint x: 136, startPoint y: 148, endPoint x: 86, endPoint y: 159, distance: 50.8
click at [86, 158] on applet-drawer "support_agent Atendimentos Atendimentos 161 model_training Treinamento Treiname…" at bounding box center [434, 196] width 868 height 393
click at [578, 156] on div "Volume de conversas retidas ou transferidas Visualize a performance do seu Agen…" at bounding box center [481, 196] width 774 height 393
